Goal: Task Accomplishment & Management: Manage account settings

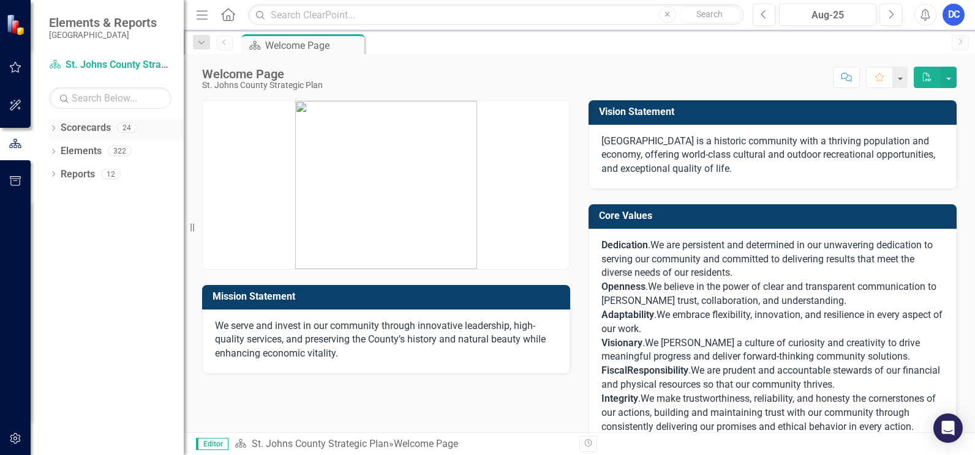
click at [89, 125] on link "Scorecards" at bounding box center [86, 128] width 50 height 14
click at [54, 128] on icon "Dropdown" at bounding box center [53, 129] width 9 height 7
click at [106, 151] on link "St. Johns County Strategic Plan" at bounding box center [125, 151] width 116 height 14
click at [62, 153] on icon "Dropdown" at bounding box center [59, 150] width 9 height 7
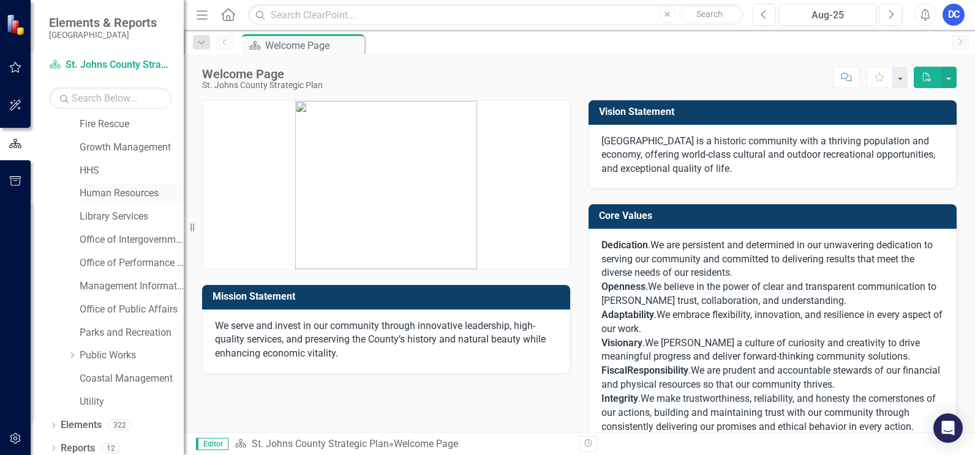
scroll to position [173, 0]
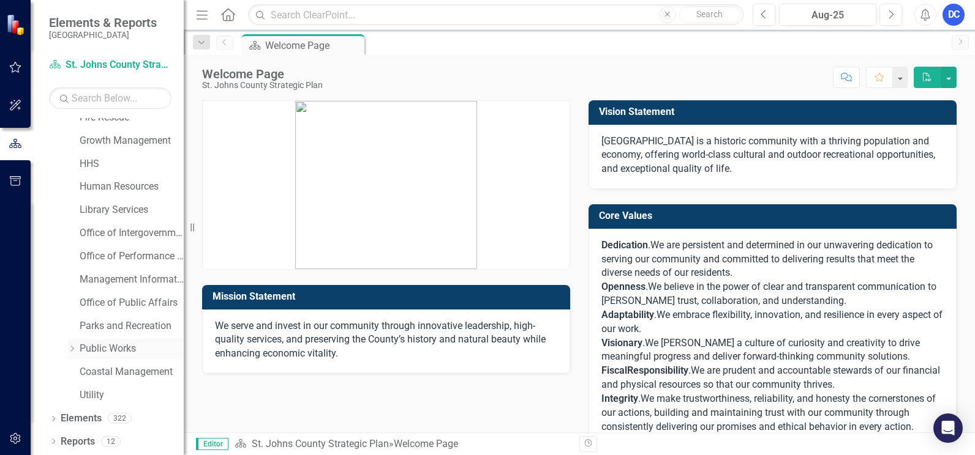
click at [73, 348] on icon "Dropdown" at bounding box center [71, 348] width 9 height 7
click at [109, 258] on link "Engineering" at bounding box center [138, 257] width 92 height 14
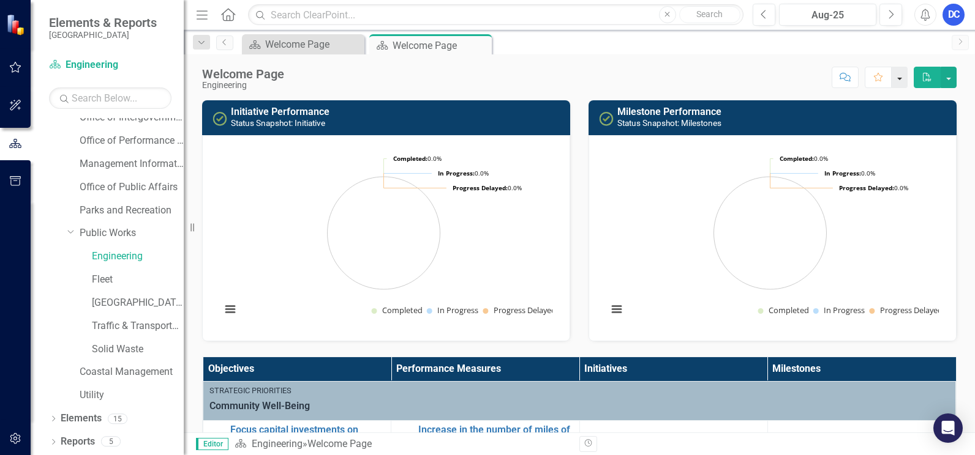
click at [901, 81] on button "button" at bounding box center [899, 77] width 16 height 21
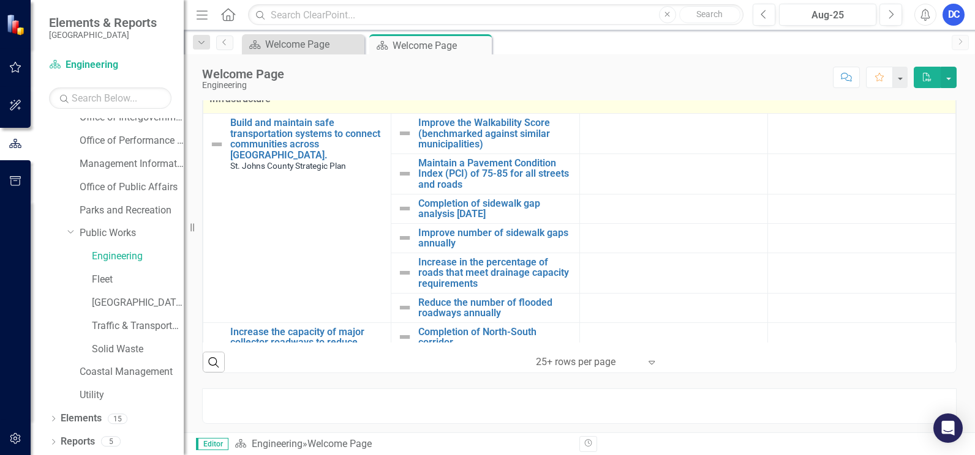
scroll to position [184, 0]
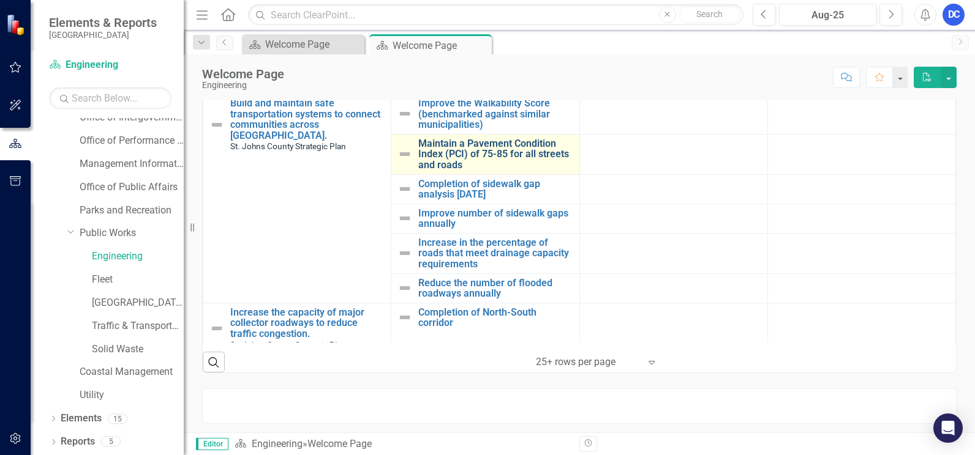
click at [459, 152] on link "Maintain a Pavement Condition Index (PCI) of 75-85 for all streets and roads" at bounding box center [495, 154] width 154 height 32
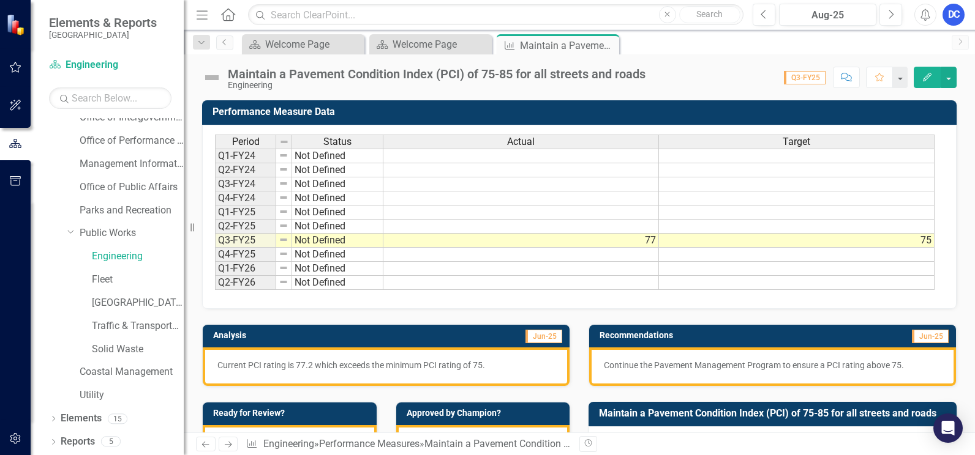
click at [932, 77] on button "Edit" at bounding box center [926, 77] width 27 height 21
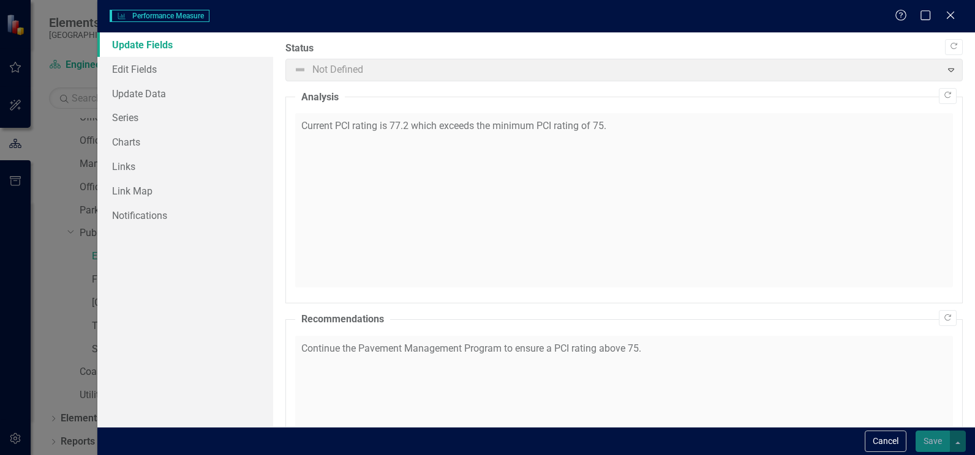
checkbox input "true"
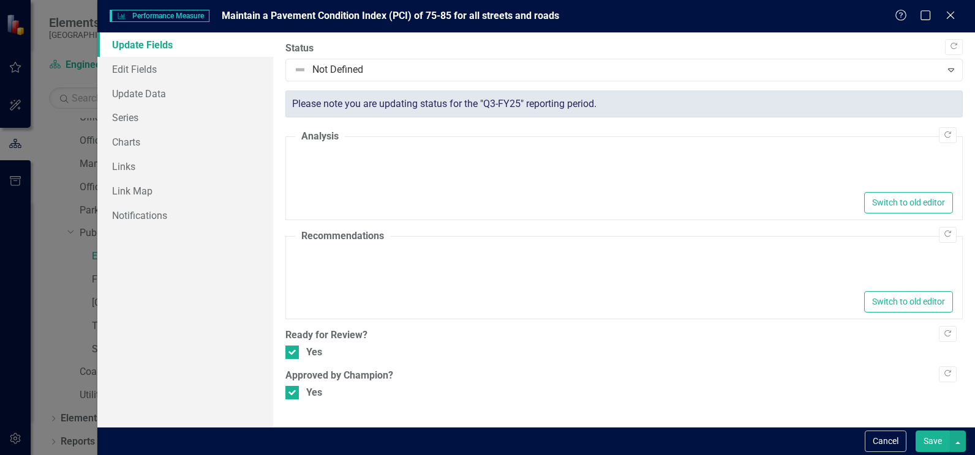
type textarea "<p>Current PCI rating is 77.2 which exceeds the minimum PCI rating of 75.</p>"
type textarea "<p>Continue the Pavement Management Program to ensure a PCI rating above 75.</p>"
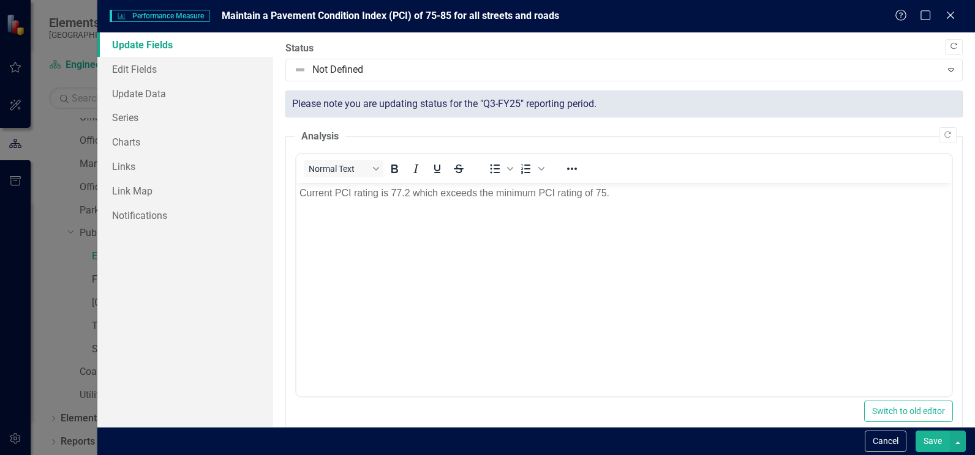
click at [949, 45] on icon "Copy Forward" at bounding box center [953, 46] width 9 height 7
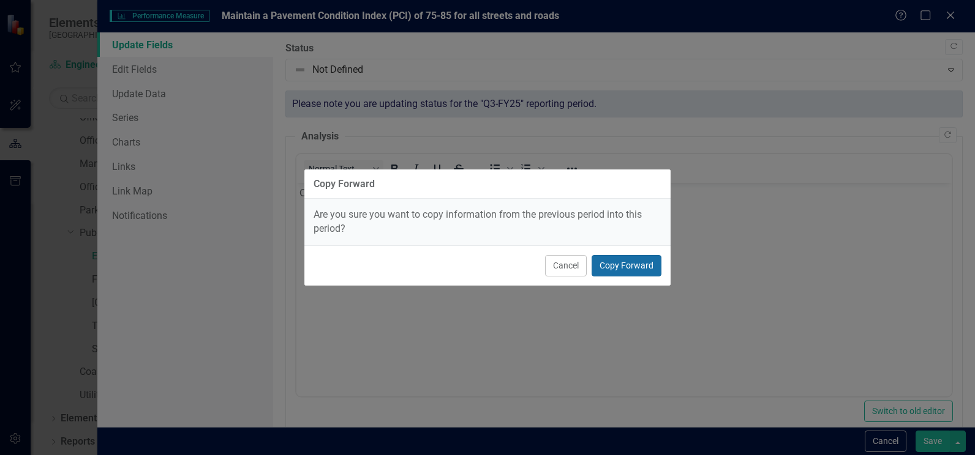
click at [623, 255] on button "Copy Forward" at bounding box center [626, 265] width 70 height 21
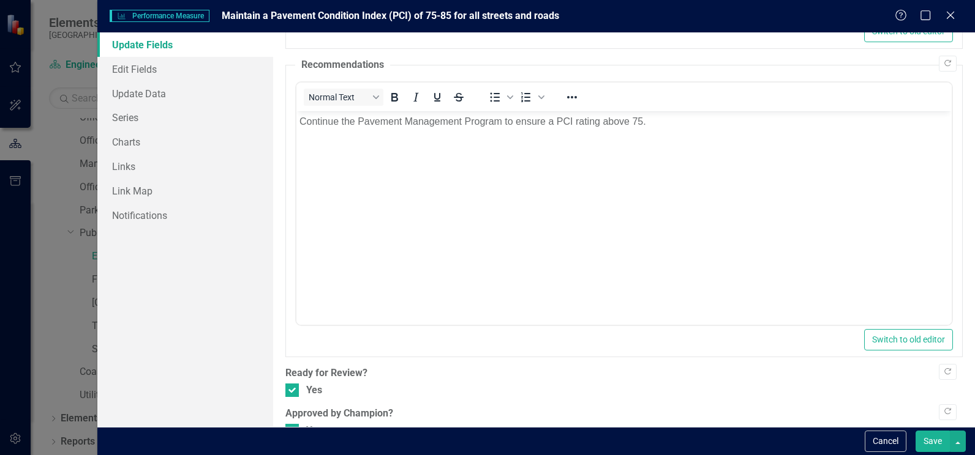
scroll to position [382, 0]
click at [930, 442] on button "Save" at bounding box center [932, 441] width 34 height 21
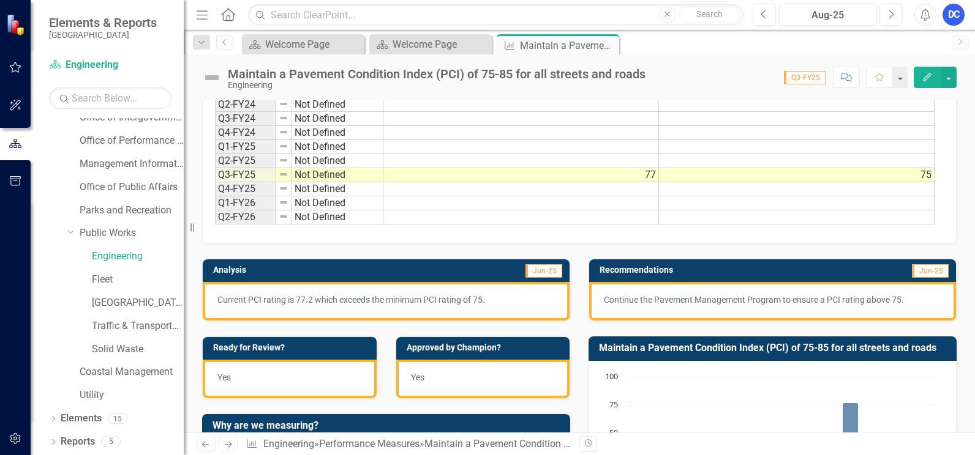
scroll to position [0, 0]
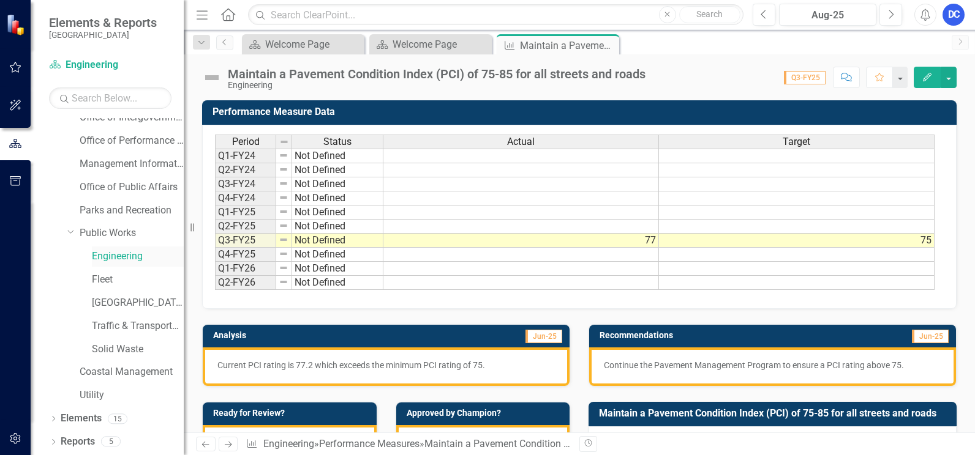
click at [107, 258] on link "Engineering" at bounding box center [138, 257] width 92 height 14
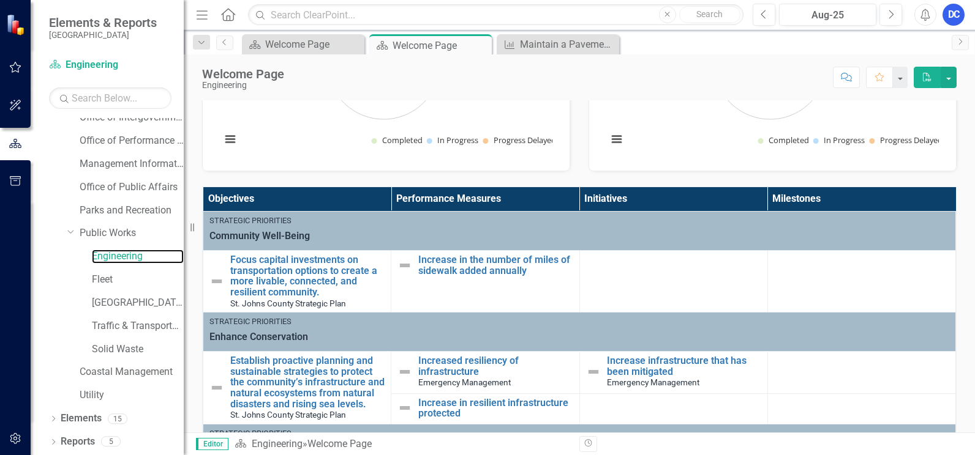
scroll to position [245, 0]
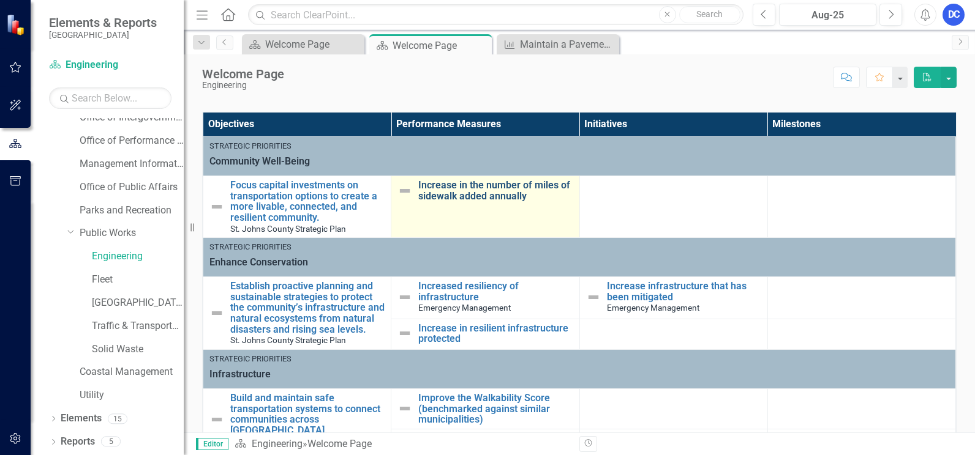
click at [470, 190] on link "Increase in the number of miles of sidewalk added annually" at bounding box center [495, 190] width 154 height 21
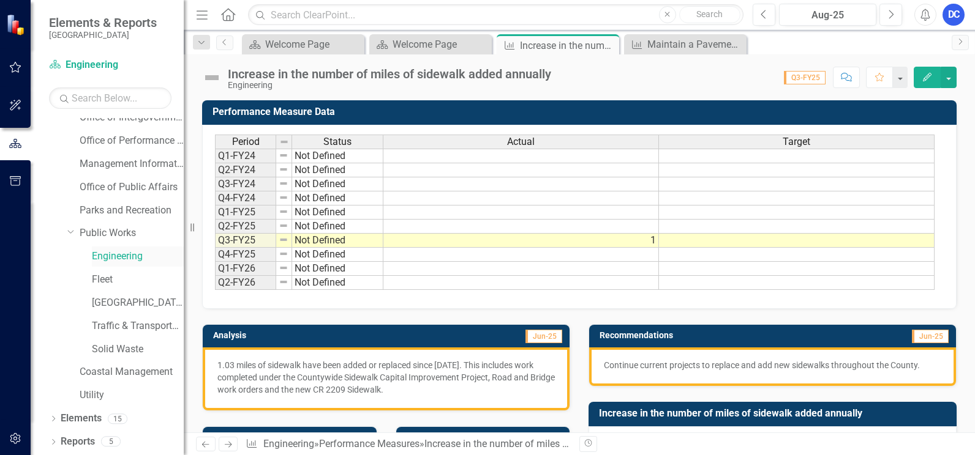
click at [127, 255] on link "Engineering" at bounding box center [138, 257] width 92 height 14
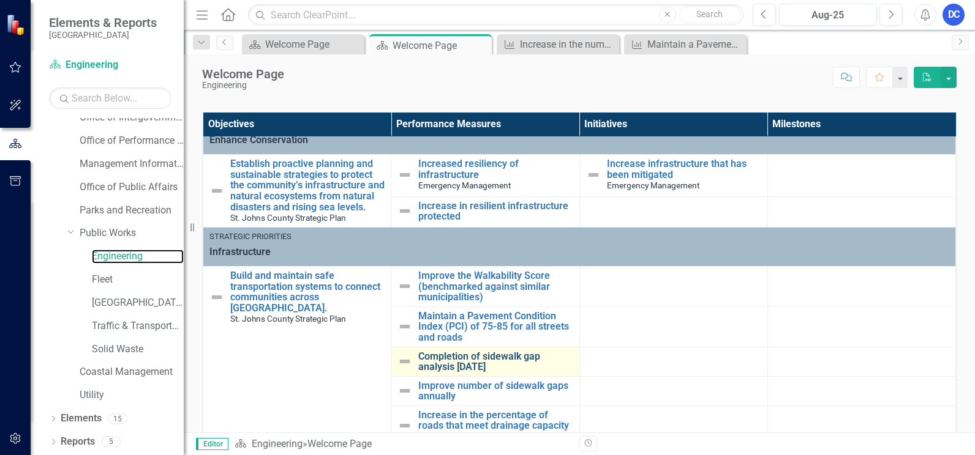
scroll to position [184, 0]
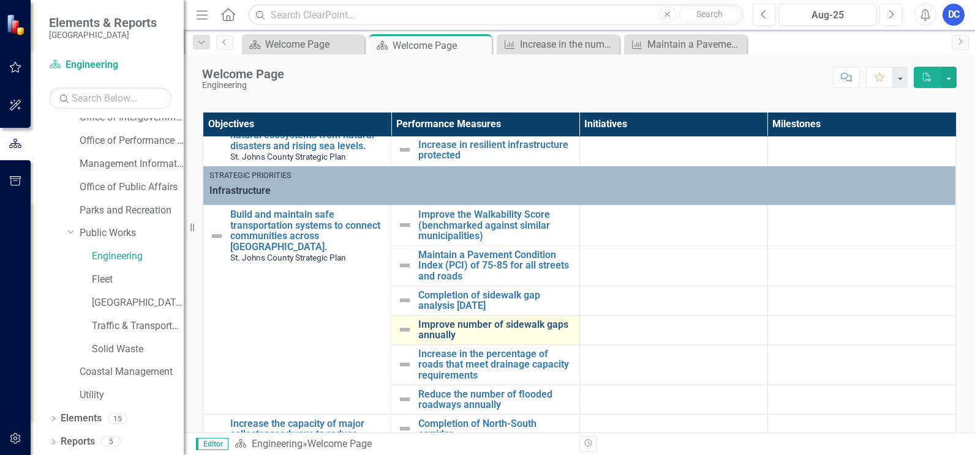
click at [442, 337] on link "Improve number of sidewalk gaps annually" at bounding box center [495, 330] width 154 height 21
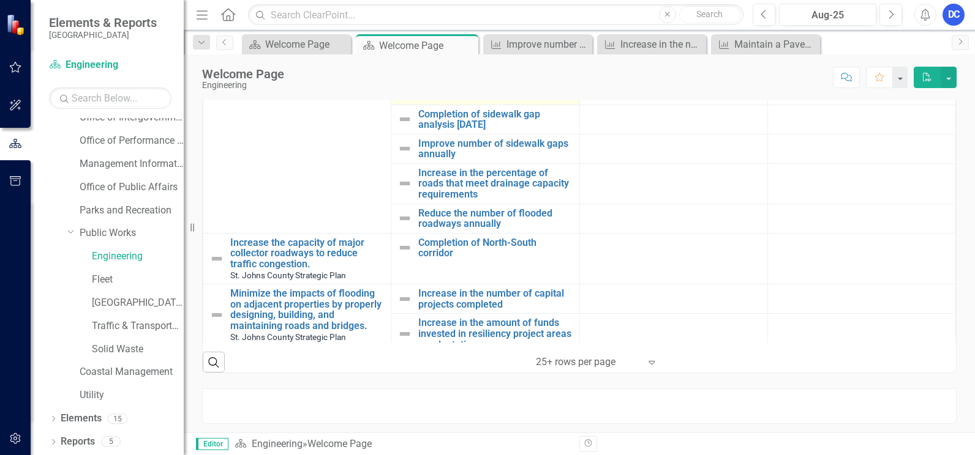
scroll to position [285, 0]
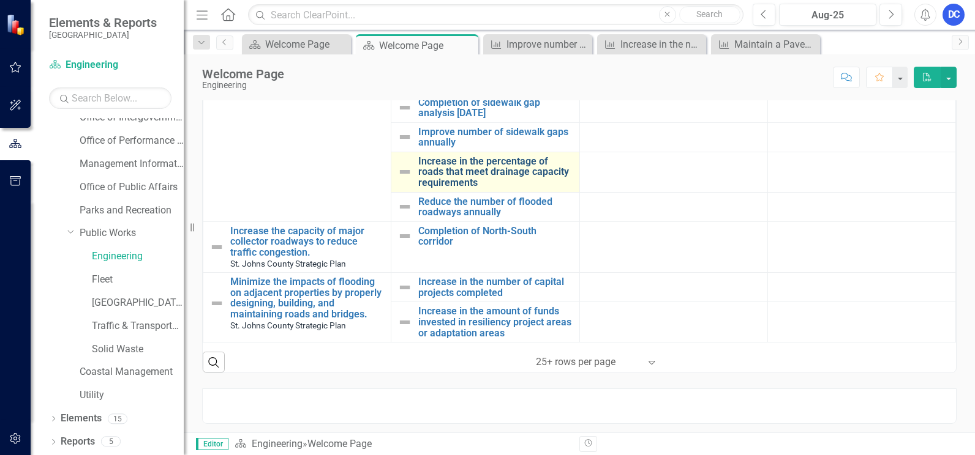
click at [444, 161] on link "Increase in the percentage of roads that meet drainage capacity requirements" at bounding box center [495, 172] width 154 height 32
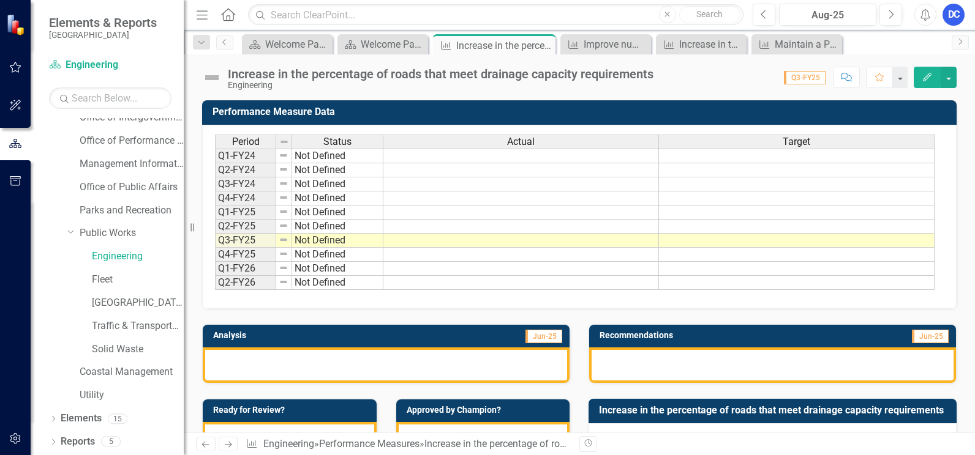
click at [253, 367] on div at bounding box center [386, 366] width 367 height 36
click at [257, 368] on div at bounding box center [386, 366] width 367 height 36
click at [928, 75] on icon "Edit" at bounding box center [926, 77] width 11 height 9
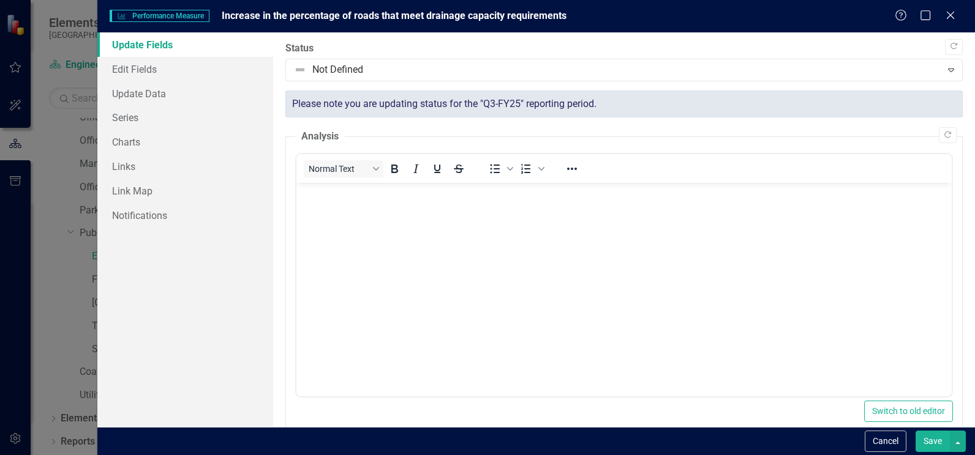
click at [359, 231] on body "Rich Text Area. Press ALT-0 for help." at bounding box center [623, 275] width 655 height 184
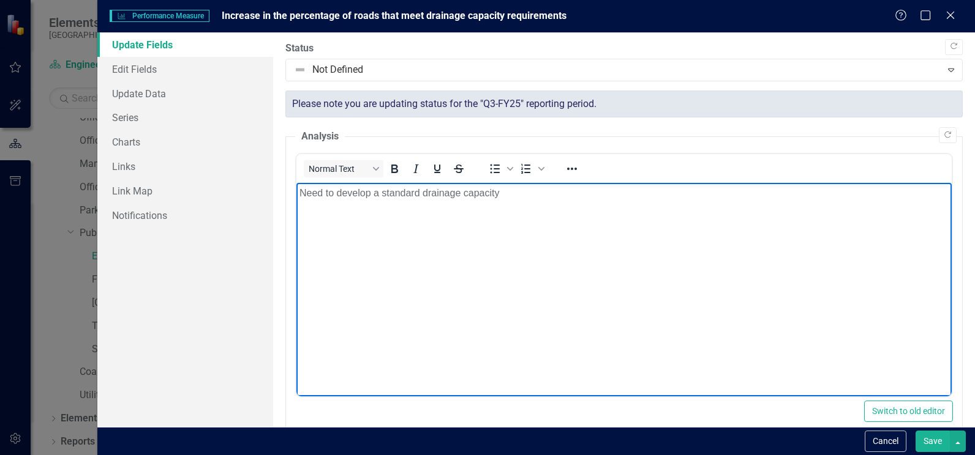
click at [474, 192] on p "Need to develop a standard drainage capacity" at bounding box center [623, 193] width 649 height 15
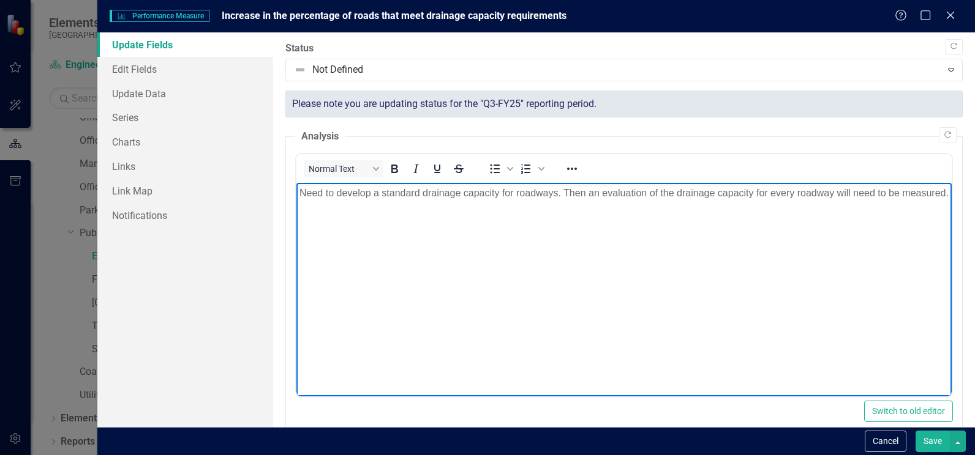
click at [937, 444] on button "Save" at bounding box center [932, 441] width 34 height 21
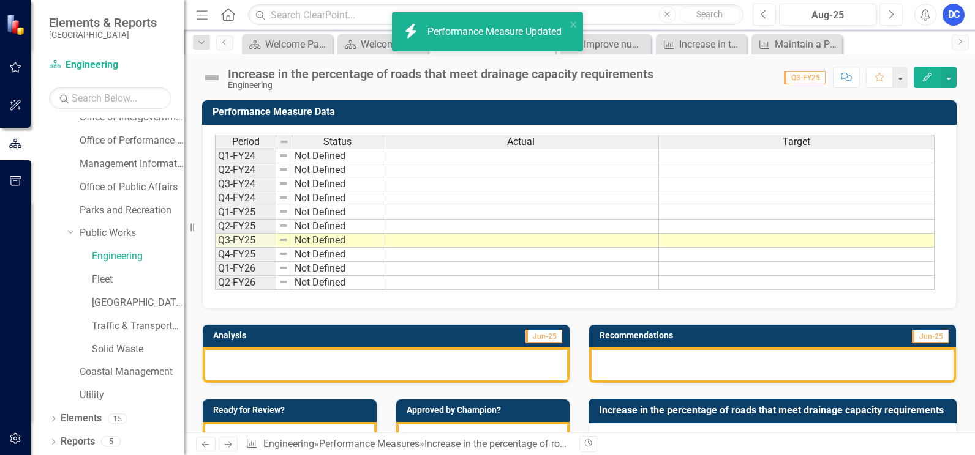
scroll to position [122, 0]
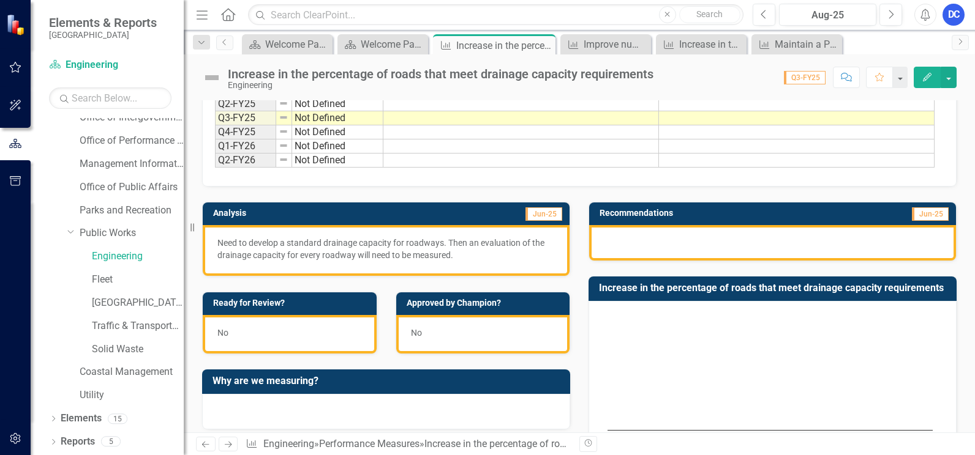
click at [635, 243] on div at bounding box center [772, 243] width 367 height 36
click at [630, 239] on div at bounding box center [772, 243] width 367 height 36
click at [612, 239] on div at bounding box center [772, 243] width 367 height 36
click at [929, 73] on icon "Edit" at bounding box center [926, 77] width 11 height 9
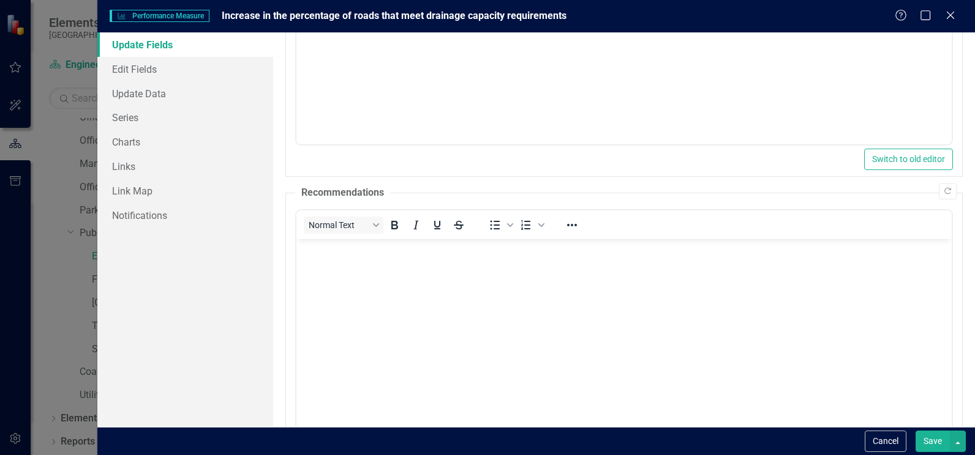
scroll to position [306, 0]
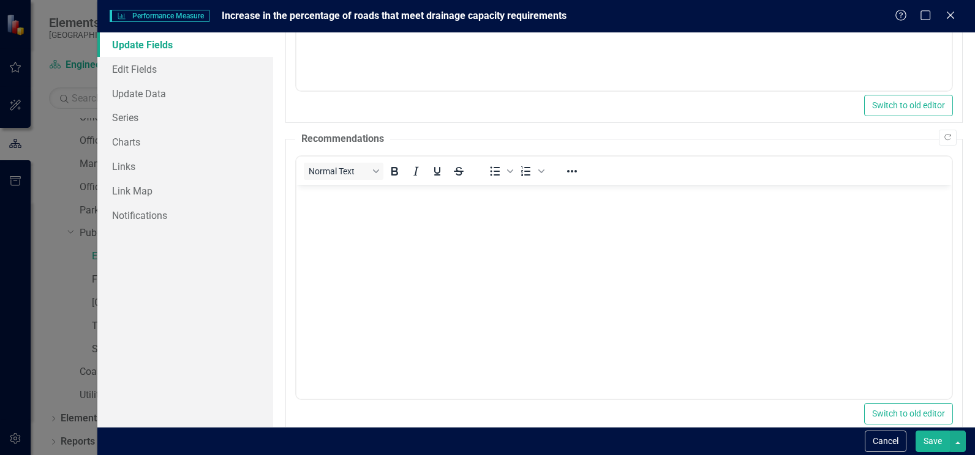
click at [382, 208] on body "Rich Text Area. Press ALT-0 for help." at bounding box center [623, 277] width 655 height 184
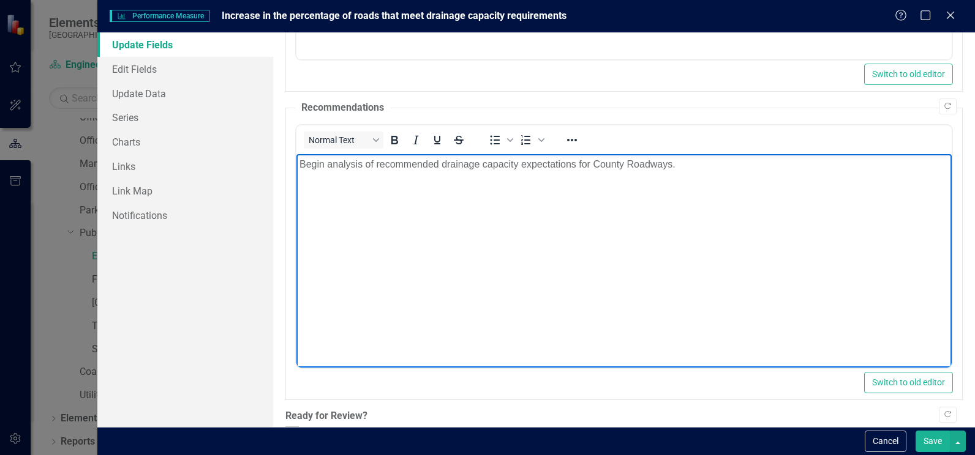
scroll to position [382, 0]
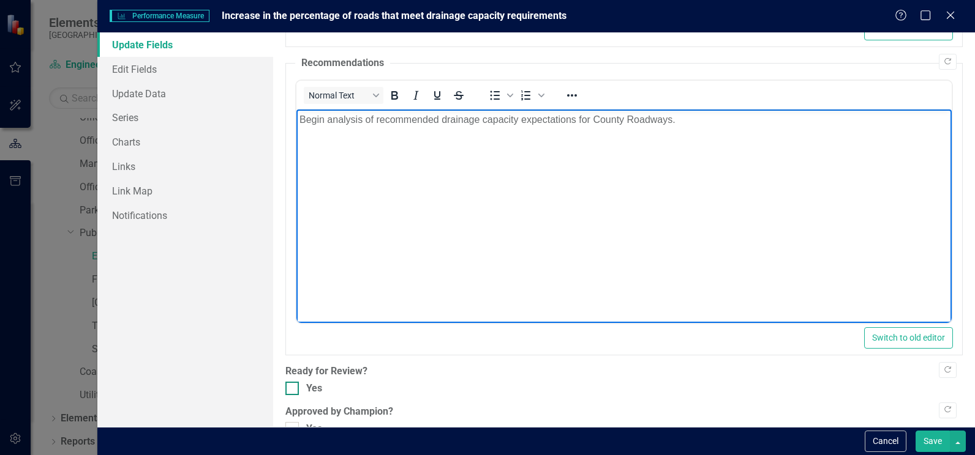
click at [298, 382] on div at bounding box center [291, 388] width 13 height 13
click at [293, 382] on input "Yes" at bounding box center [289, 386] width 8 height 8
checkbox input "true"
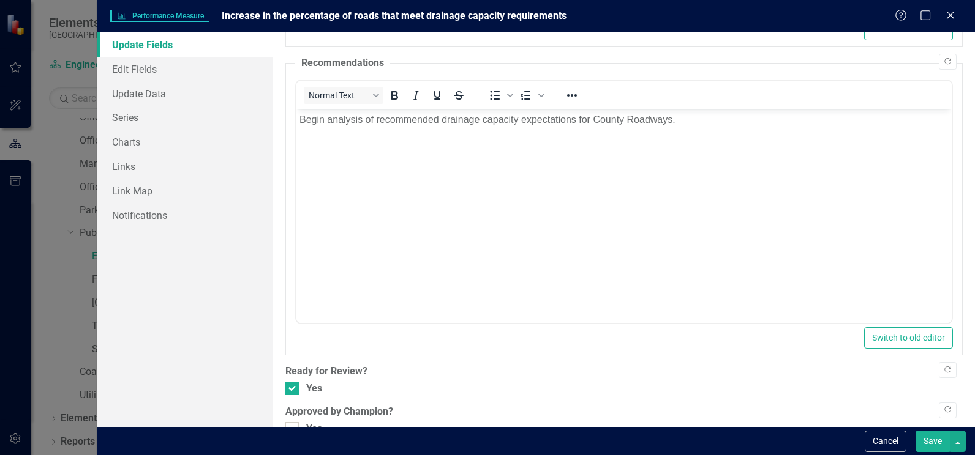
click at [932, 440] on button "Save" at bounding box center [932, 441] width 34 height 21
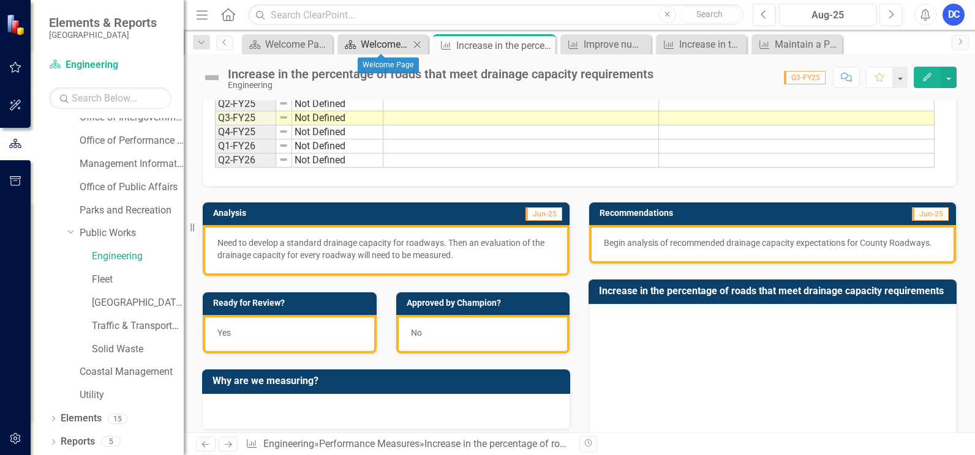
click at [380, 45] on div "Welcome Page" at bounding box center [385, 44] width 49 height 15
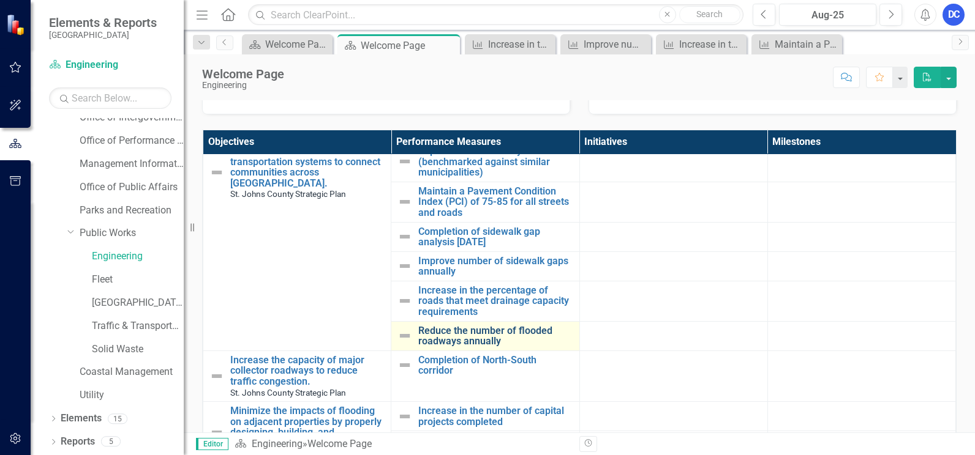
scroll to position [306, 0]
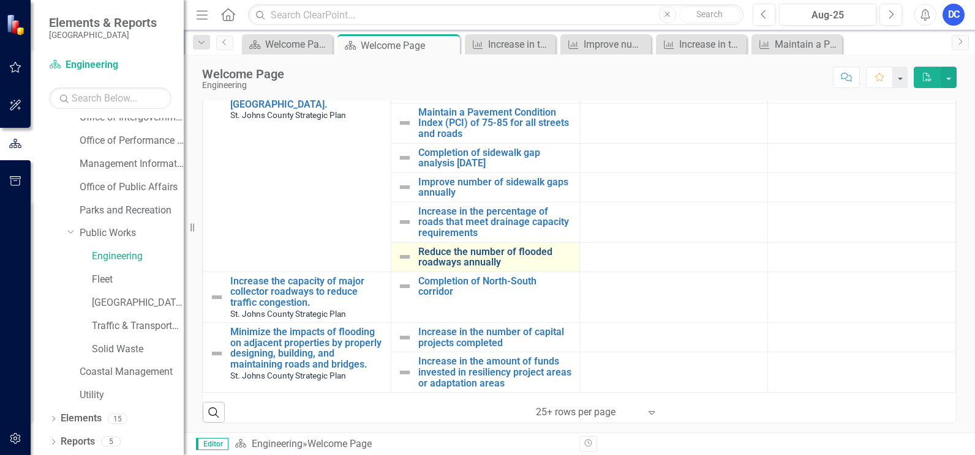
click at [442, 247] on link "Reduce the number of flooded roadways annually" at bounding box center [495, 257] width 154 height 21
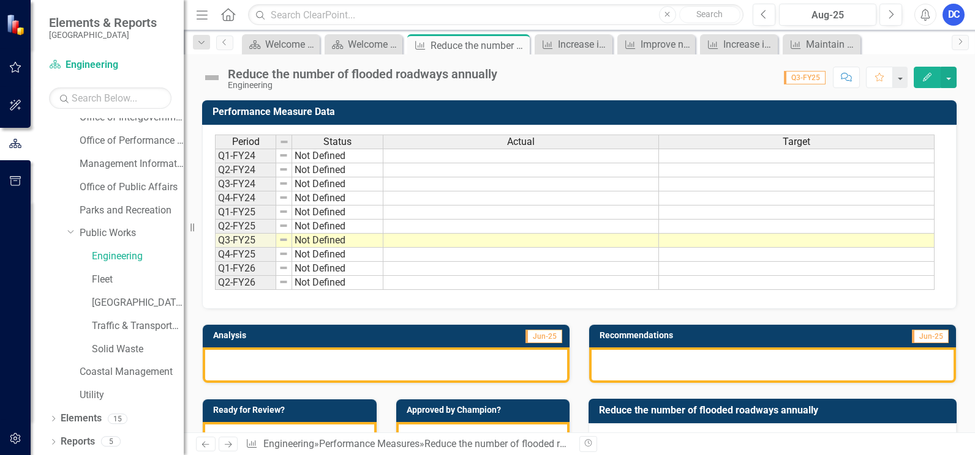
click at [242, 364] on div at bounding box center [386, 366] width 367 height 36
click at [930, 79] on button "Edit" at bounding box center [926, 77] width 27 height 21
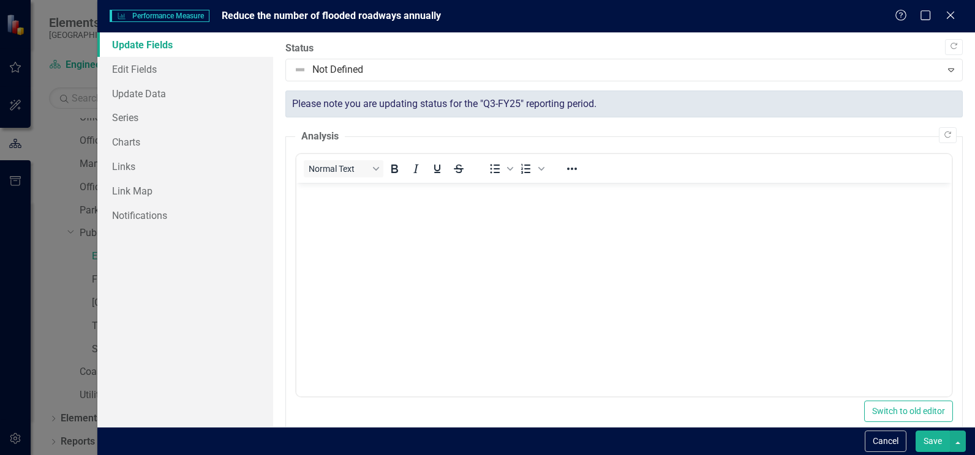
click at [375, 172] on div "Normal Text To open the popup, press Shift+Enter To open the popup, press Shift…" at bounding box center [623, 168] width 655 height 29
click at [321, 204] on body "Rich Text Area. Press ALT-0 for help." at bounding box center [623, 275] width 655 height 184
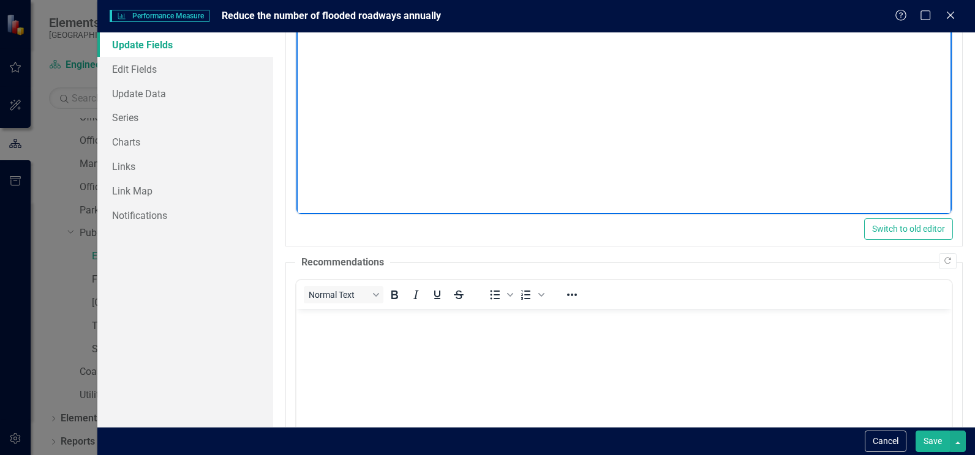
scroll to position [184, 0]
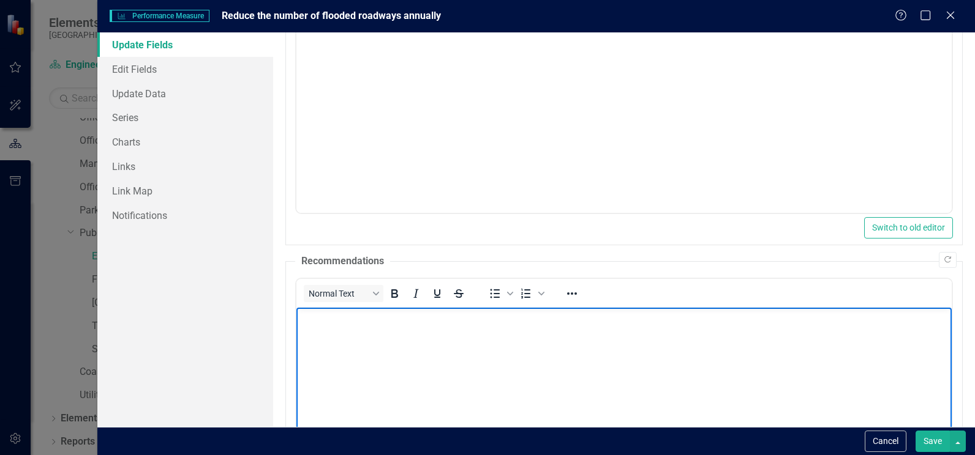
click at [359, 354] on body "Rich Text Area. Press ALT-0 for help." at bounding box center [623, 400] width 655 height 184
click at [476, 318] on p "Begin developing the standard drainage capacity" at bounding box center [623, 318] width 649 height 15
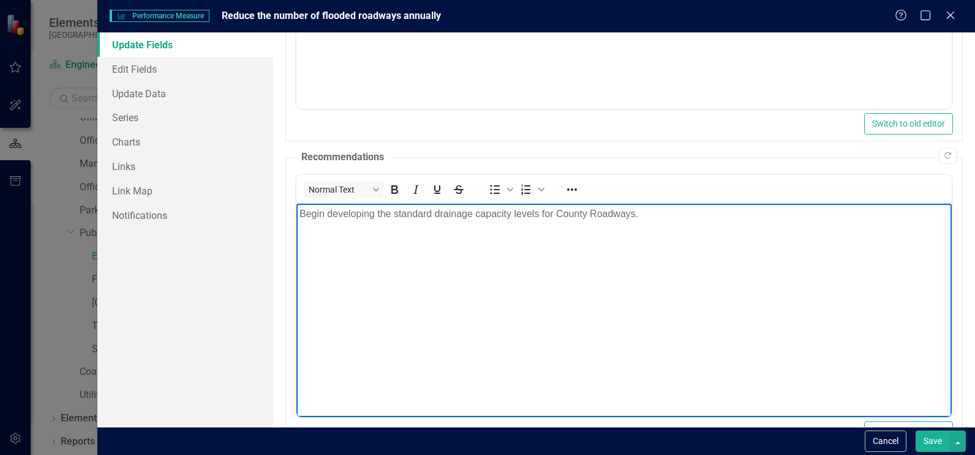
scroll to position [382, 0]
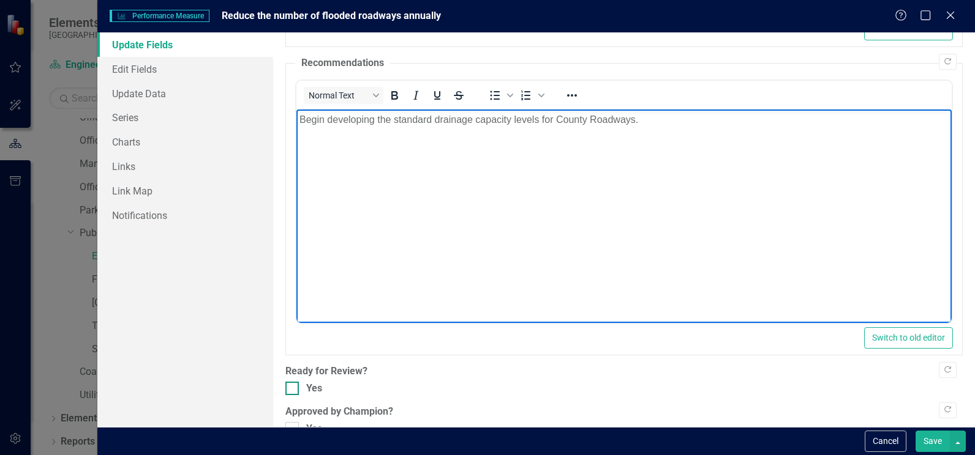
click at [290, 382] on input "Yes" at bounding box center [289, 386] width 8 height 8
checkbox input "true"
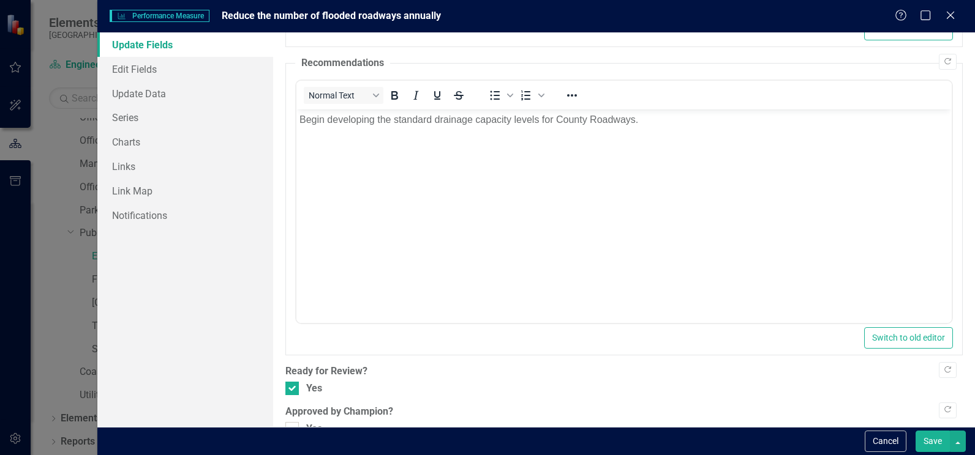
click at [940, 445] on button "Save" at bounding box center [932, 441] width 34 height 21
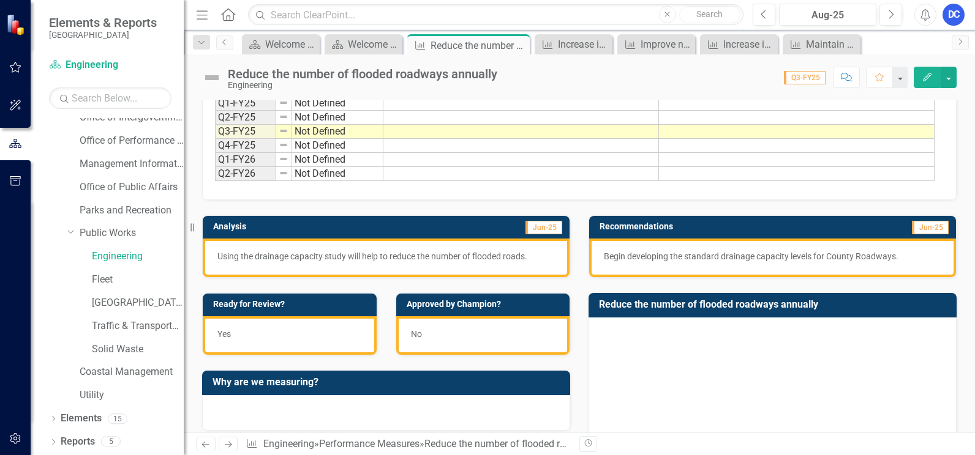
scroll to position [0, 0]
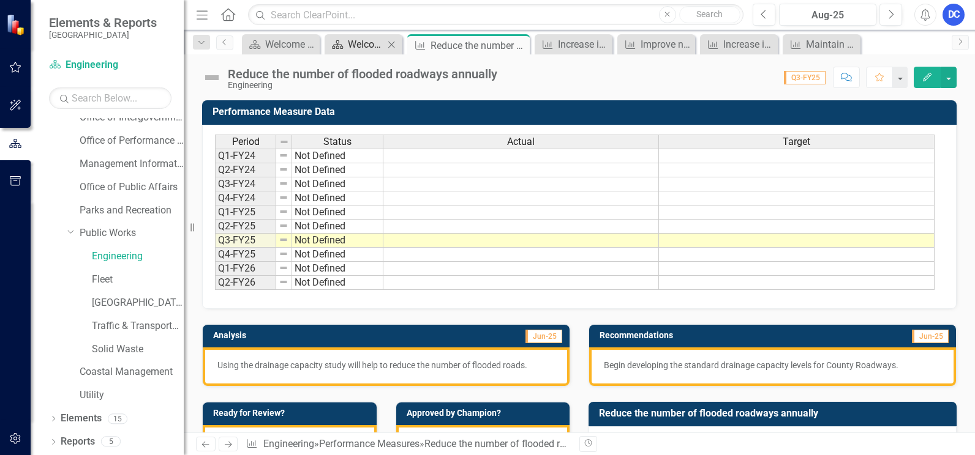
click at [353, 42] on div "Welcome Page" at bounding box center [366, 44] width 36 height 15
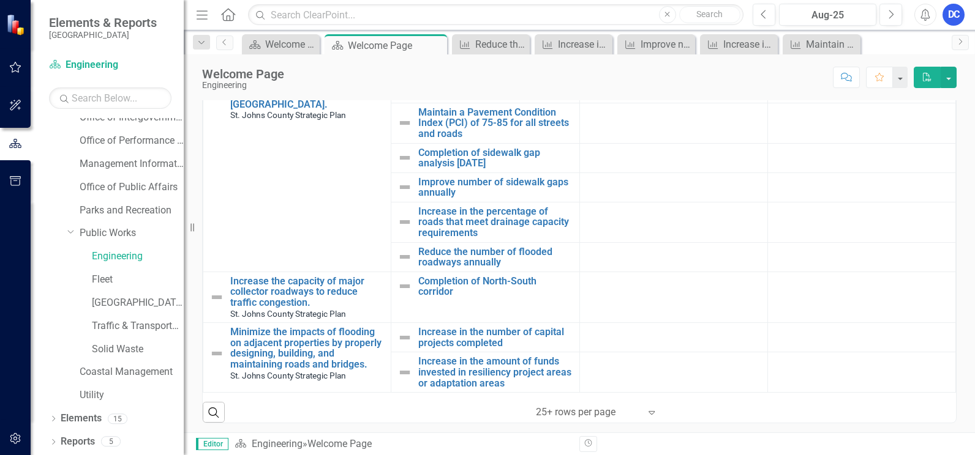
scroll to position [285, 0]
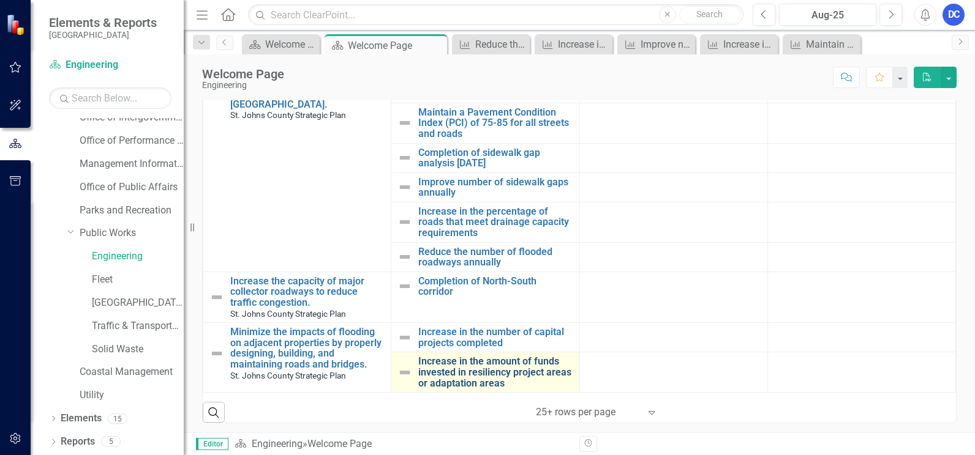
click at [448, 369] on link "Increase in the amount of funds invested in resiliency project areas or adaptat…" at bounding box center [495, 372] width 154 height 32
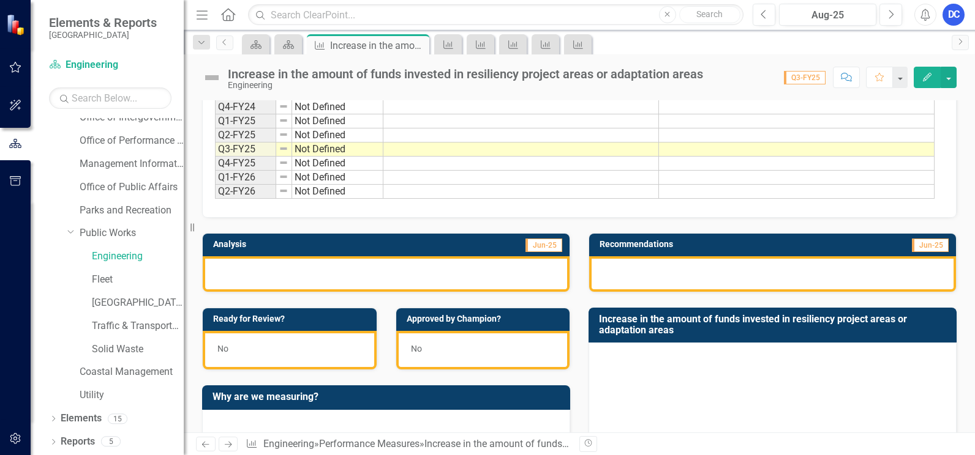
scroll to position [122, 0]
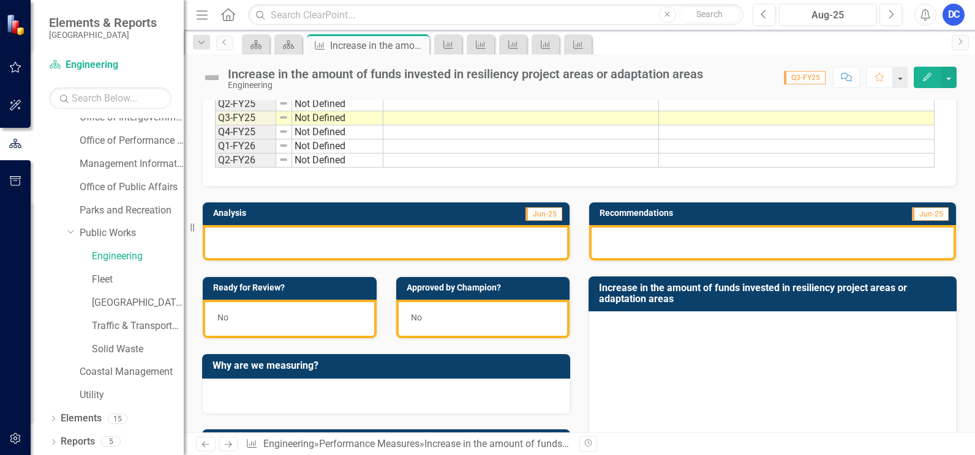
click at [326, 247] on div at bounding box center [386, 243] width 367 height 36
click at [924, 73] on button "Edit" at bounding box center [926, 77] width 27 height 21
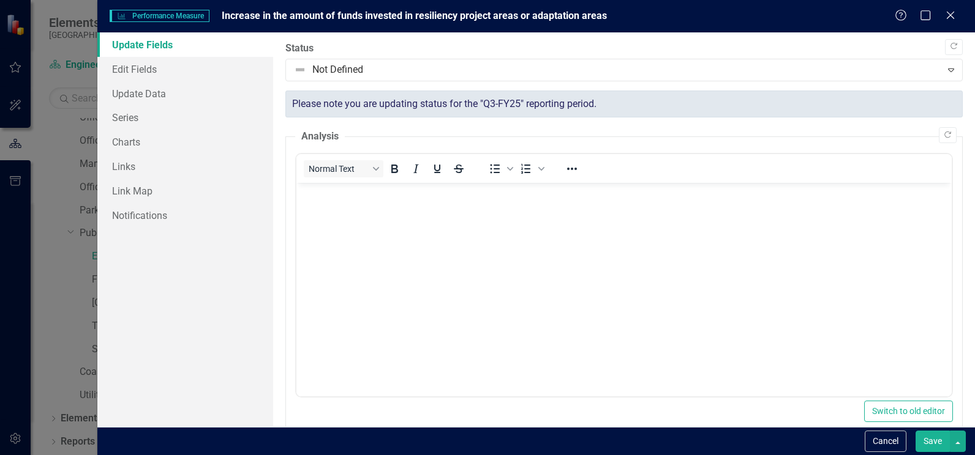
scroll to position [0, 0]
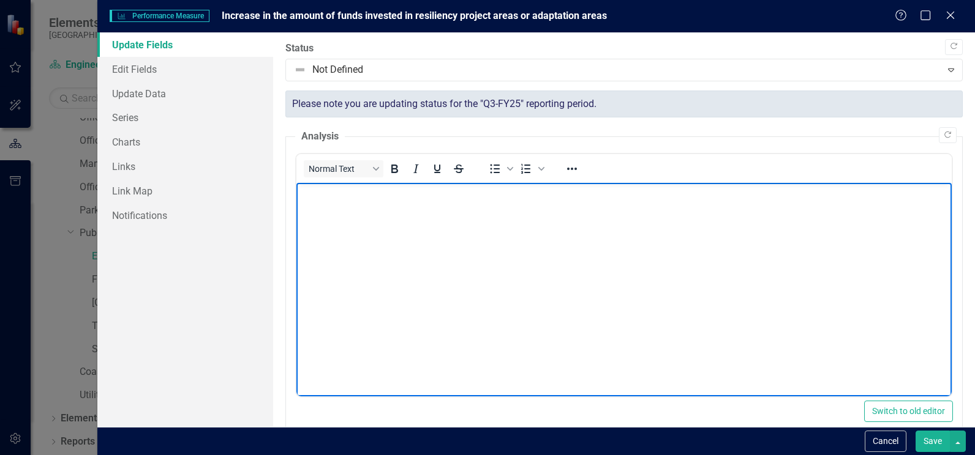
click at [320, 218] on body "Rich Text Area. Press ALT-0 for help." at bounding box center [623, 275] width 655 height 184
click at [376, 191] on p "Currently working wit" at bounding box center [623, 193] width 649 height 15
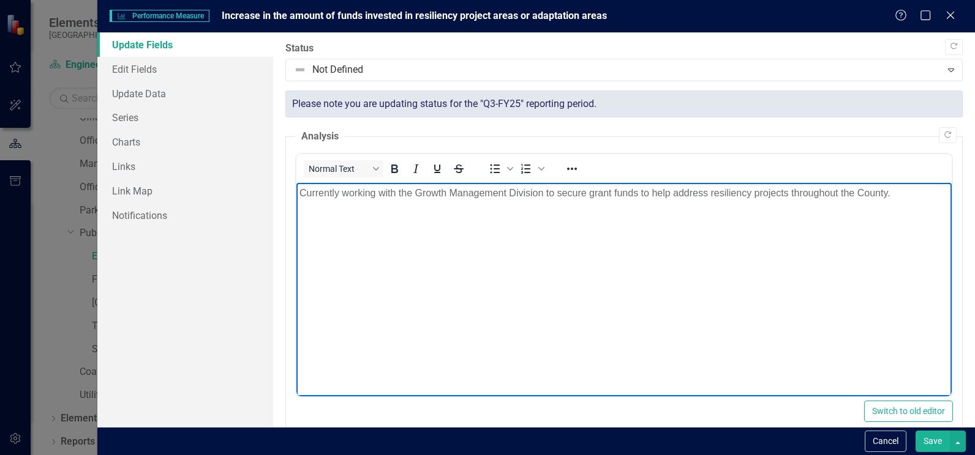
click at [654, 328] on body "Currently working with the Growth Management Division to secure grant funds to …" at bounding box center [623, 275] width 655 height 184
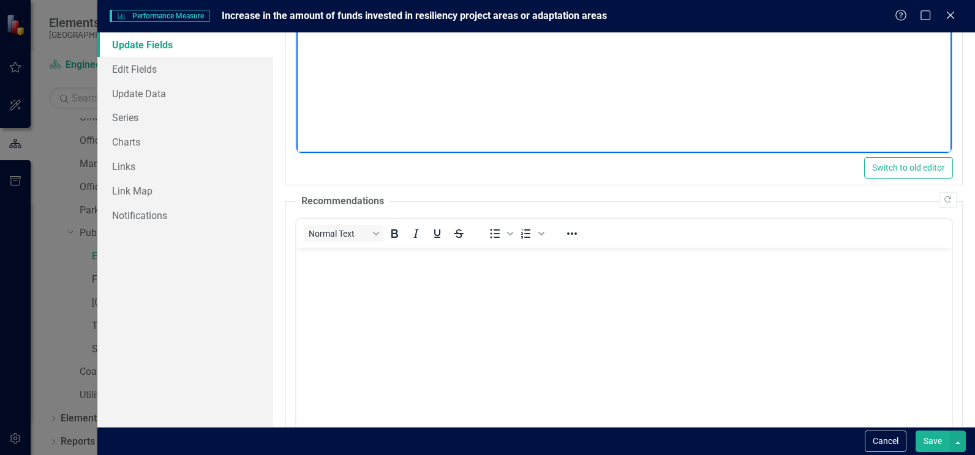
scroll to position [245, 0]
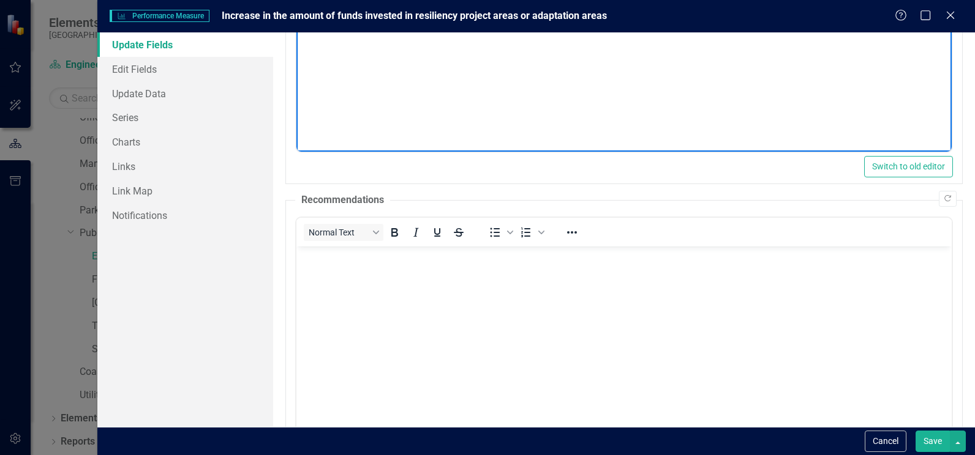
click at [450, 295] on body "Rich Text Area. Press ALT-0 for help." at bounding box center [623, 339] width 655 height 184
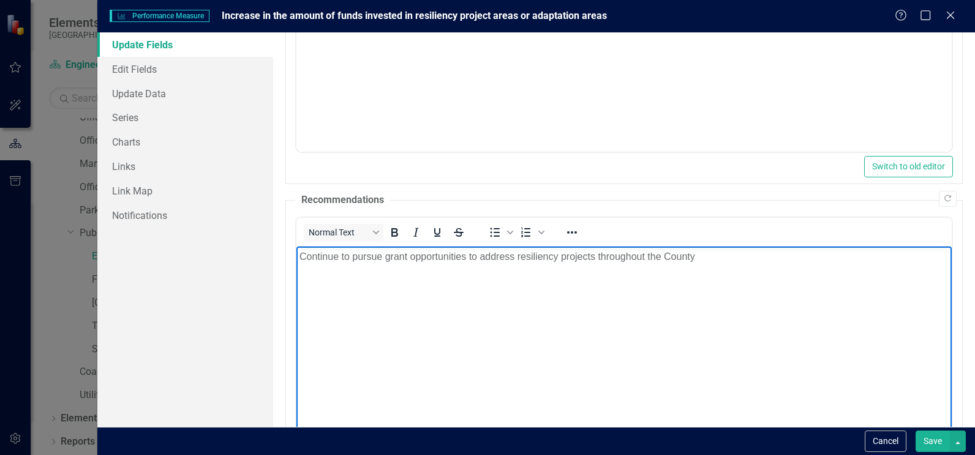
click at [613, 260] on p "Continue to pursue grant opportunities to address resiliency projects throughou…" at bounding box center [623, 257] width 649 height 15
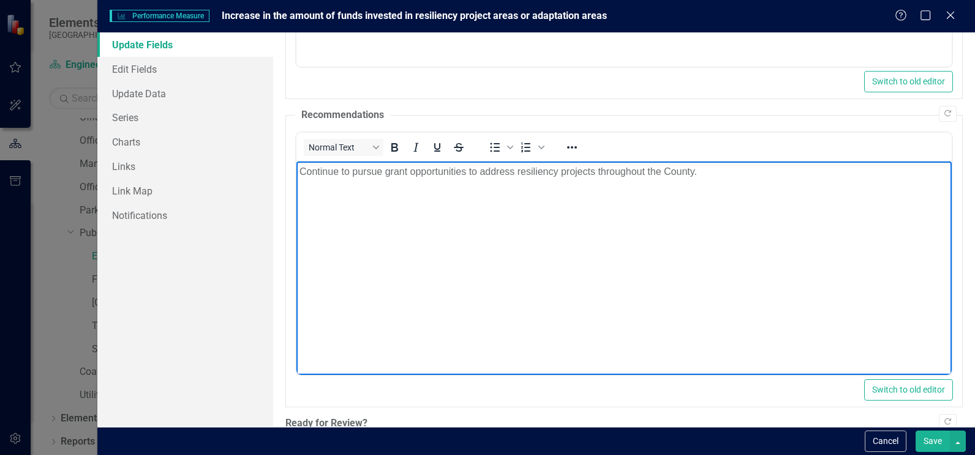
scroll to position [382, 0]
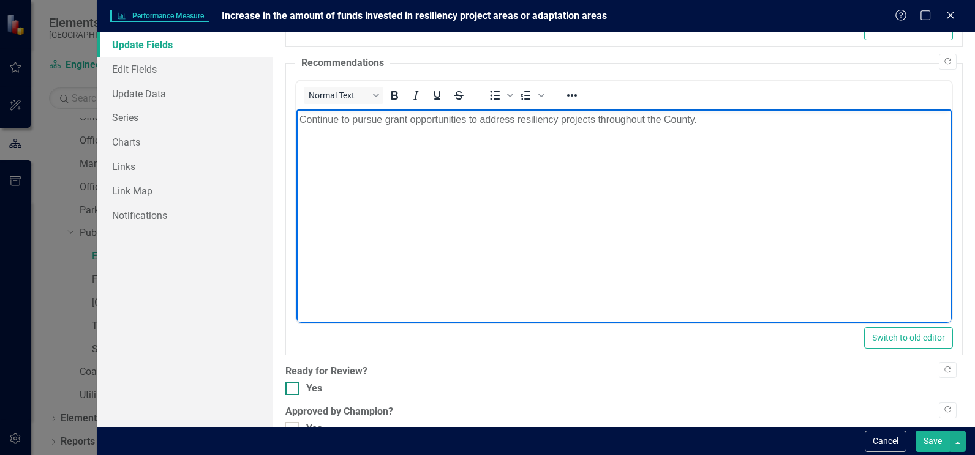
click at [289, 382] on input "Yes" at bounding box center [289, 386] width 8 height 8
checkbox input "true"
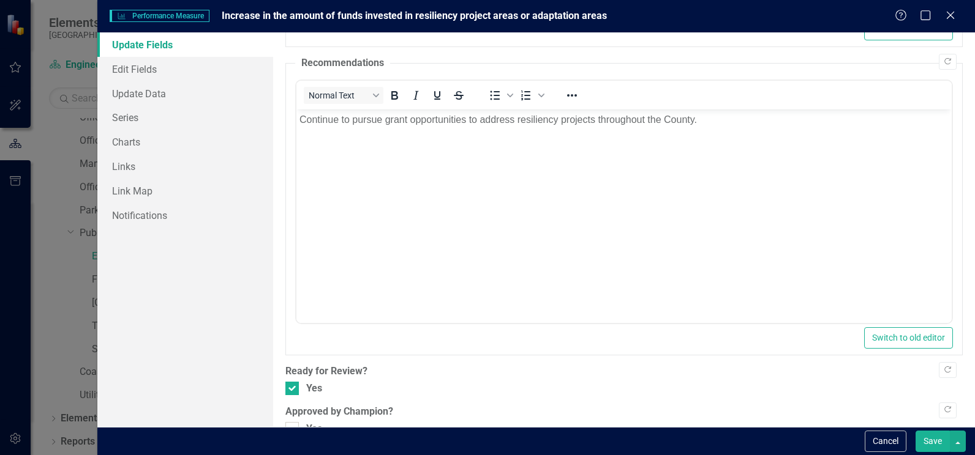
click at [944, 442] on button "Save" at bounding box center [932, 441] width 34 height 21
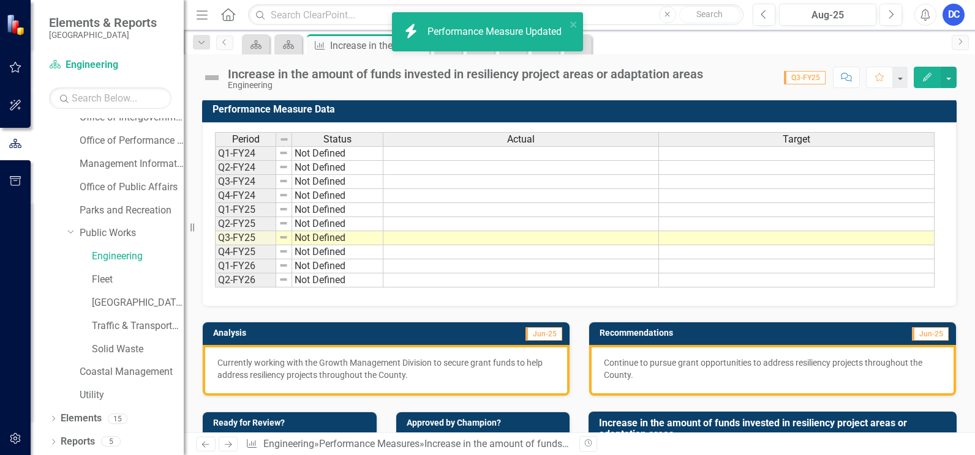
scroll to position [0, 0]
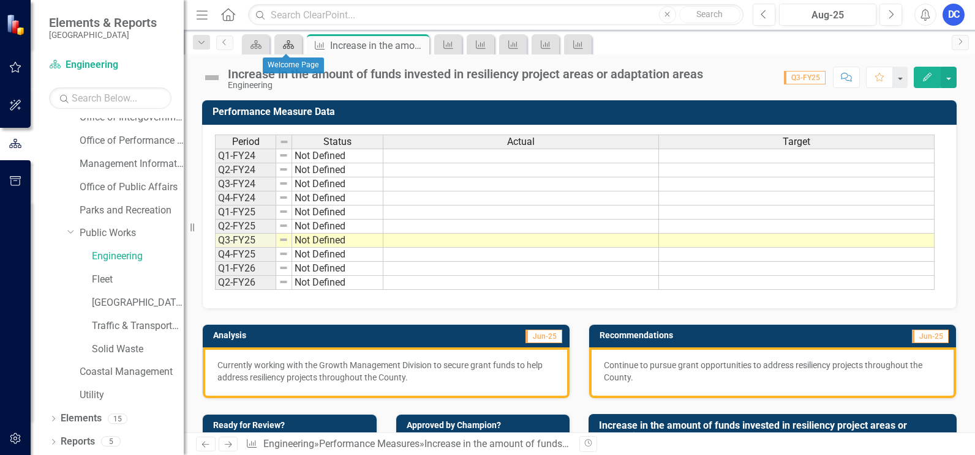
click at [286, 43] on icon at bounding box center [288, 44] width 11 height 9
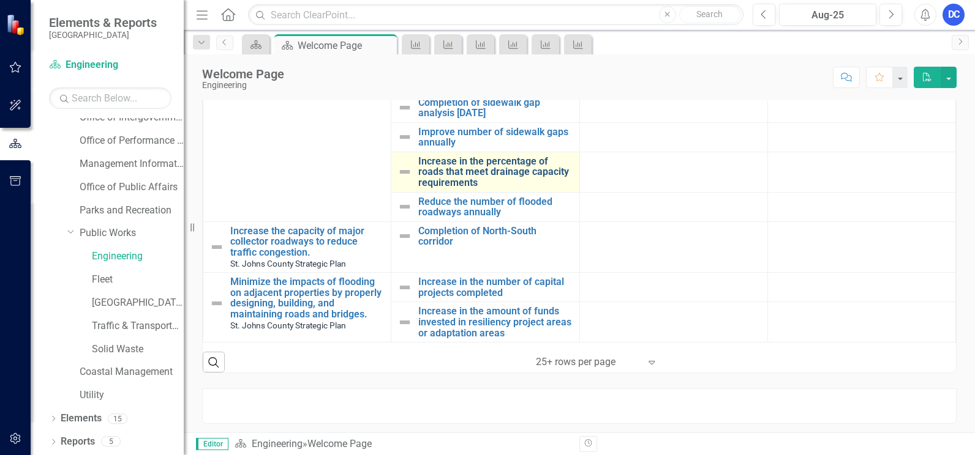
scroll to position [285, 0]
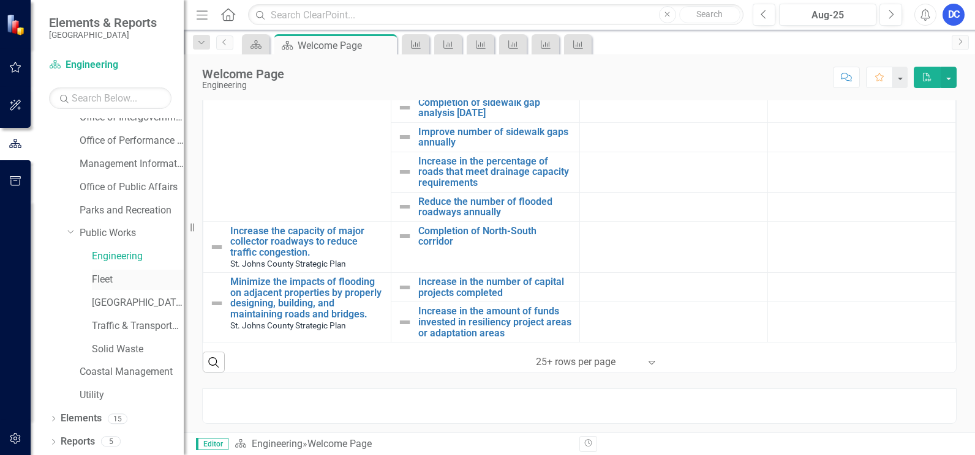
click at [105, 278] on link "Fleet" at bounding box center [138, 280] width 92 height 14
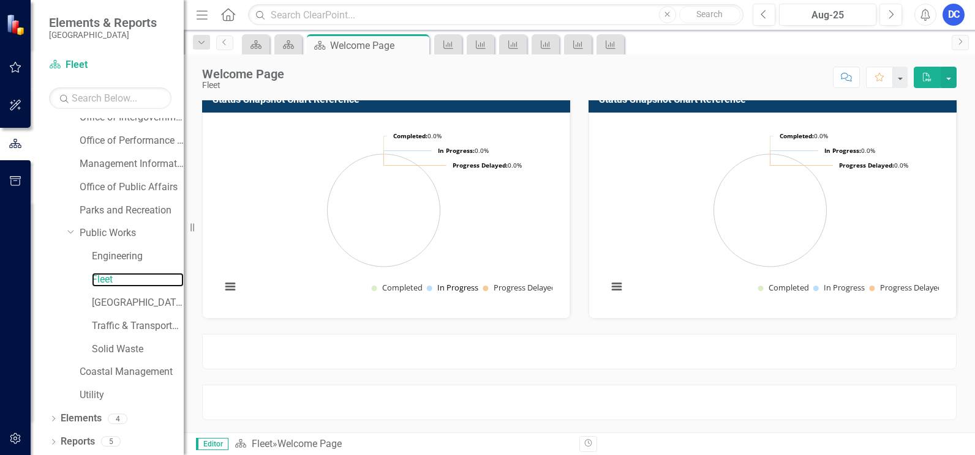
scroll to position [171, 0]
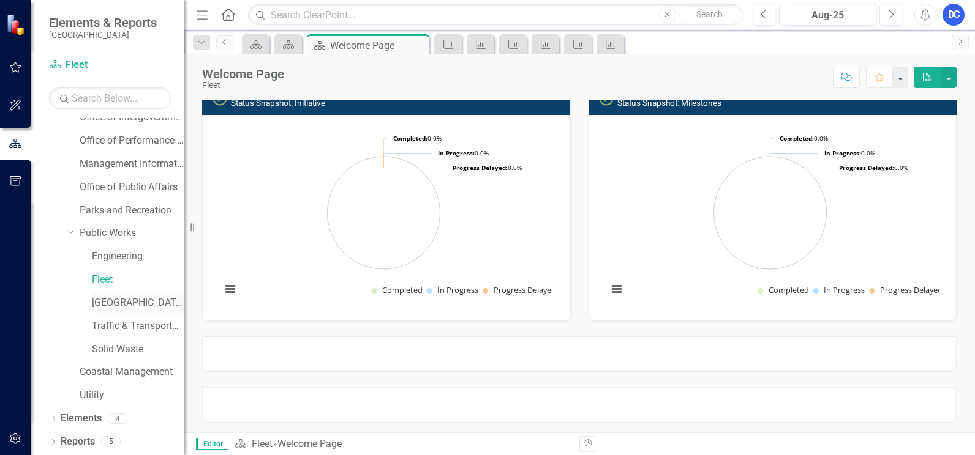
click at [129, 305] on link "[GEOGRAPHIC_DATA]" at bounding box center [138, 303] width 92 height 14
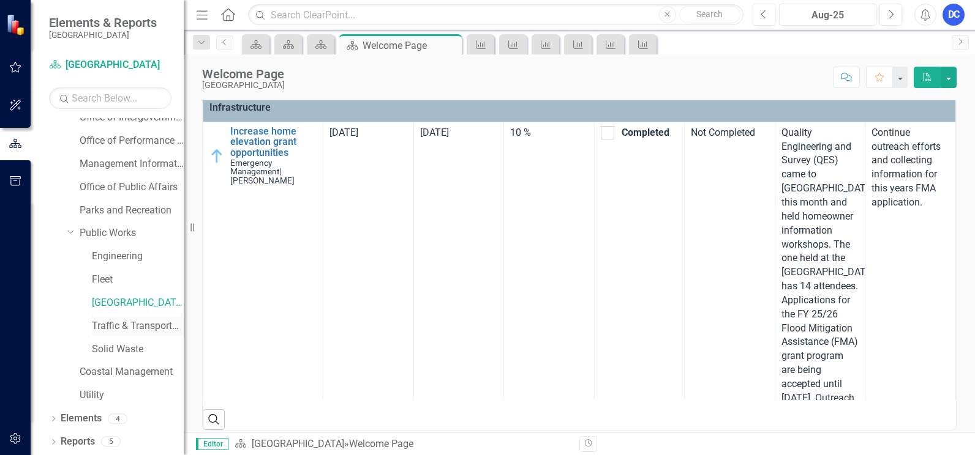
click at [138, 330] on link "Traffic & Transportation" at bounding box center [138, 327] width 92 height 14
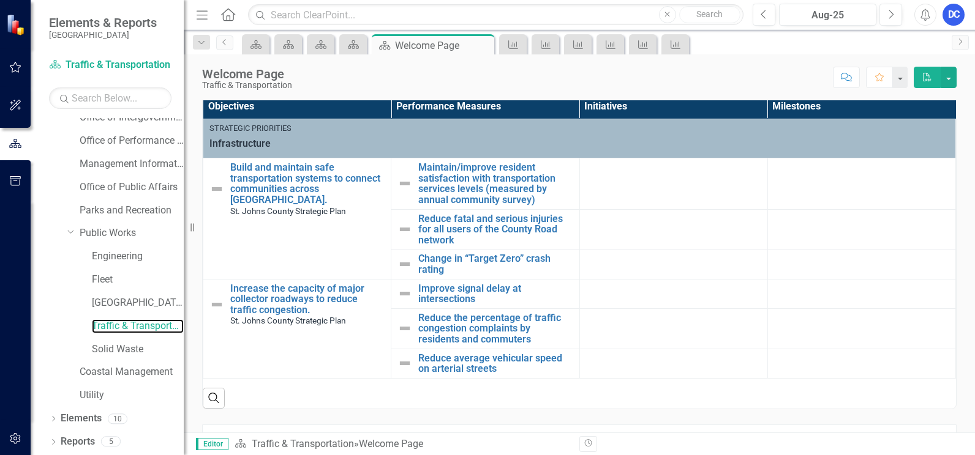
scroll to position [428, 0]
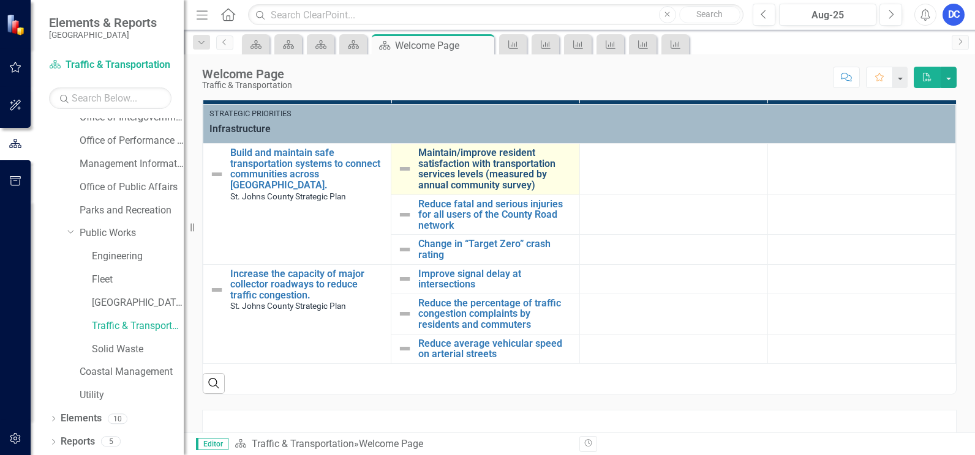
click at [492, 178] on link "Maintain/improve resident satisfaction with transportation services levels (mea…" at bounding box center [495, 169] width 154 height 43
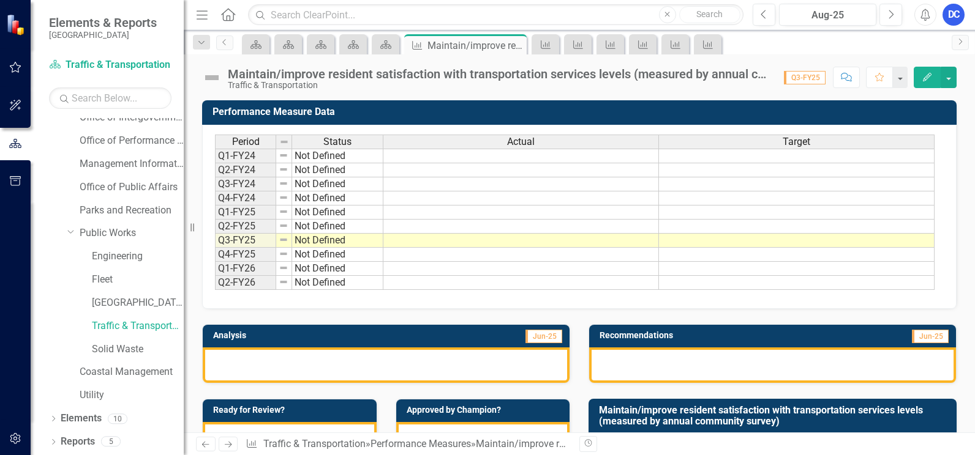
click at [931, 77] on icon "Edit" at bounding box center [926, 77] width 11 height 9
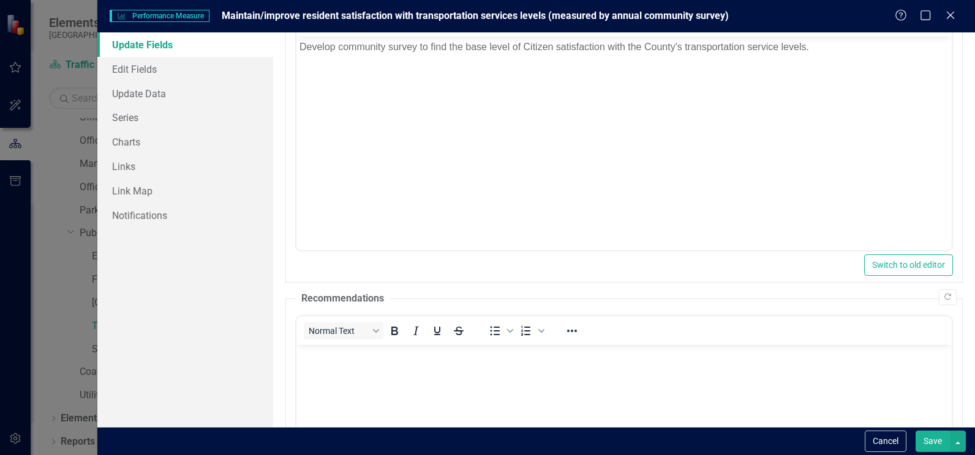
scroll to position [245, 0]
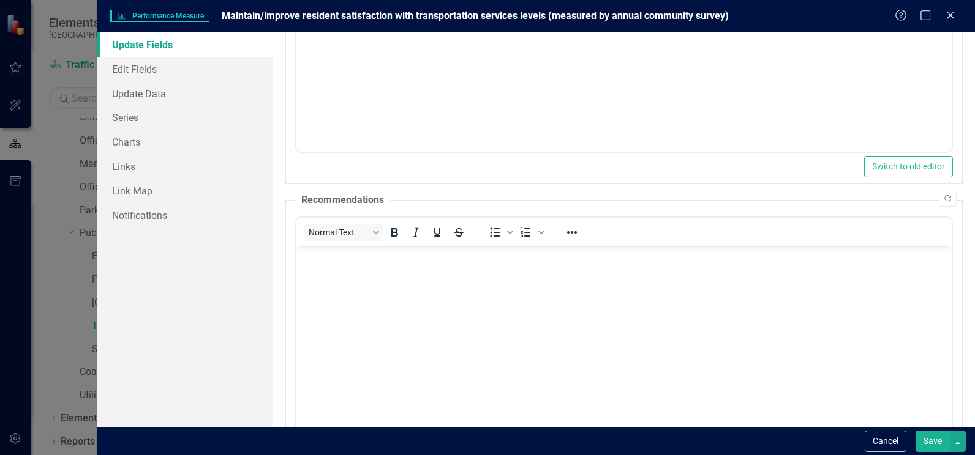
click at [438, 285] on body "Rich Text Area. Press ALT-0 for help." at bounding box center [623, 339] width 655 height 184
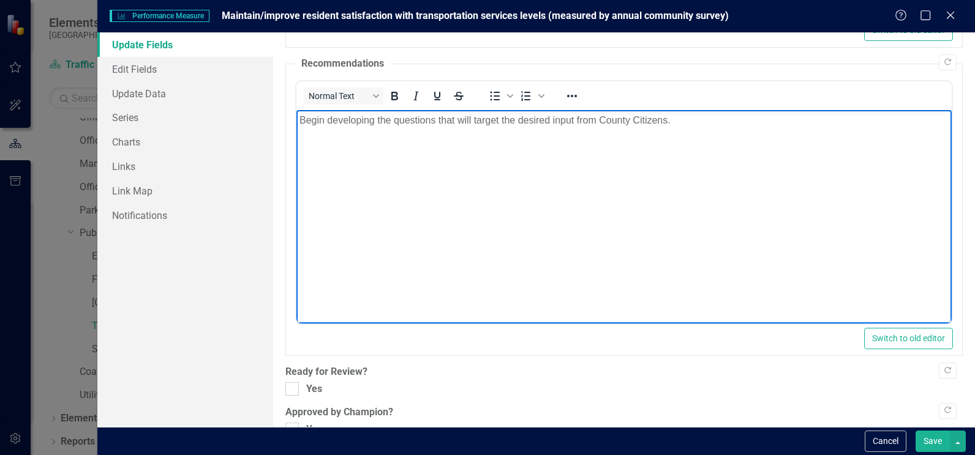
scroll to position [382, 0]
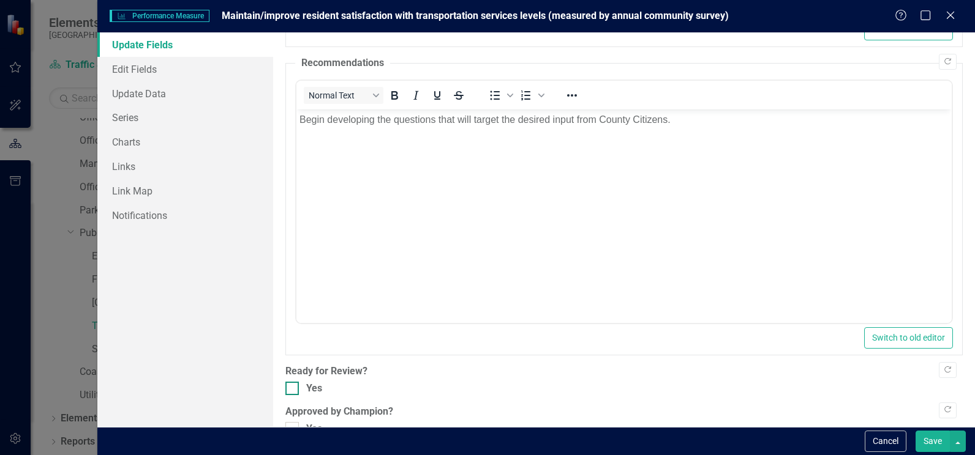
click at [290, 382] on input "Yes" at bounding box center [289, 386] width 8 height 8
checkbox input "true"
click at [941, 444] on button "Save" at bounding box center [932, 441] width 34 height 21
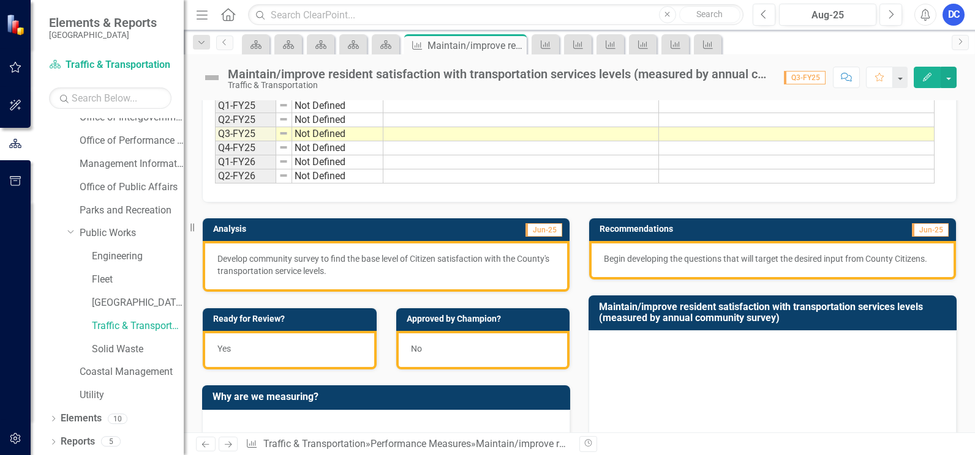
scroll to position [0, 0]
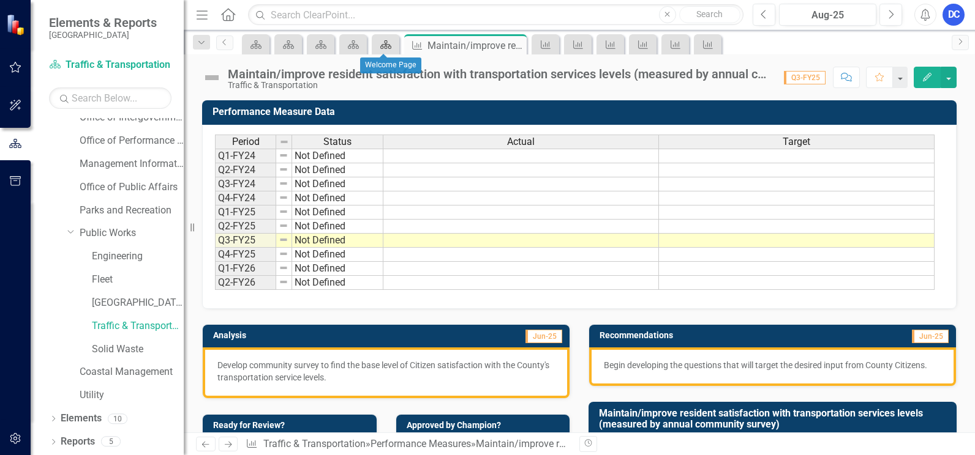
click at [386, 47] on icon "Scorecard" at bounding box center [386, 45] width 12 height 10
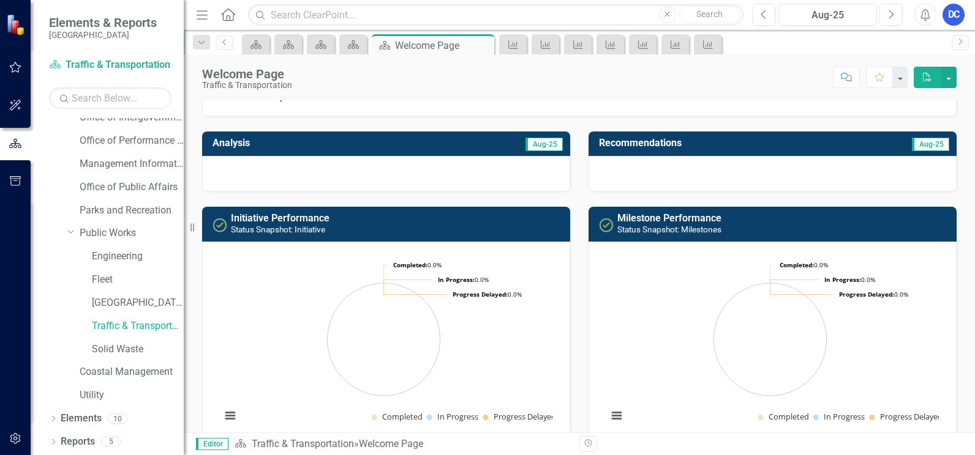
scroll to position [367, 0]
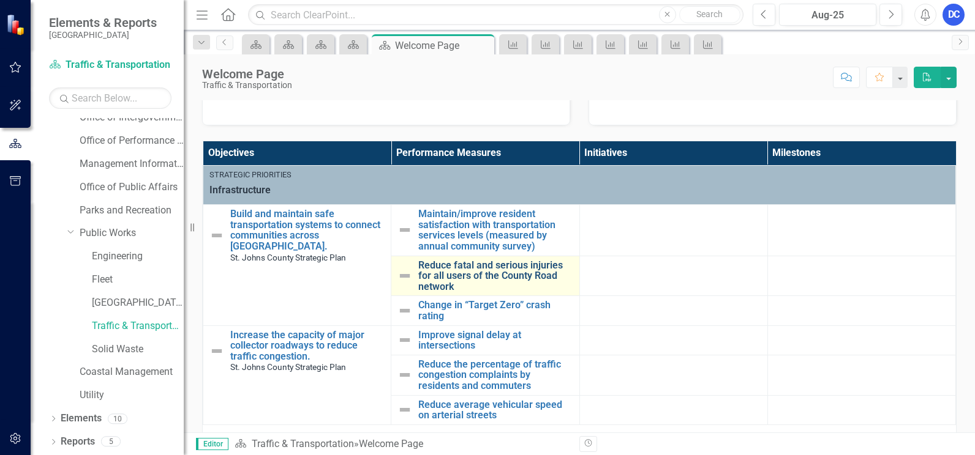
click at [463, 275] on link "Reduce fatal and serious injuries for all users of the County Road network" at bounding box center [495, 276] width 154 height 32
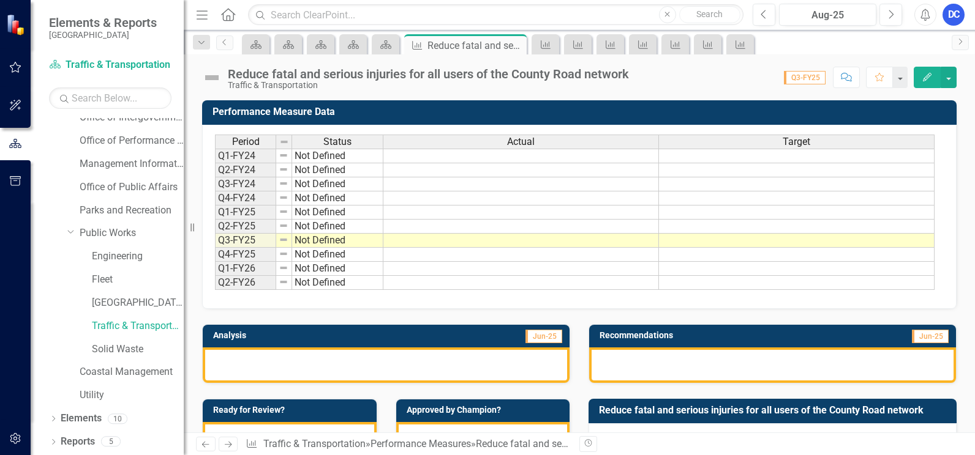
click at [925, 75] on icon "Edit" at bounding box center [926, 77] width 11 height 9
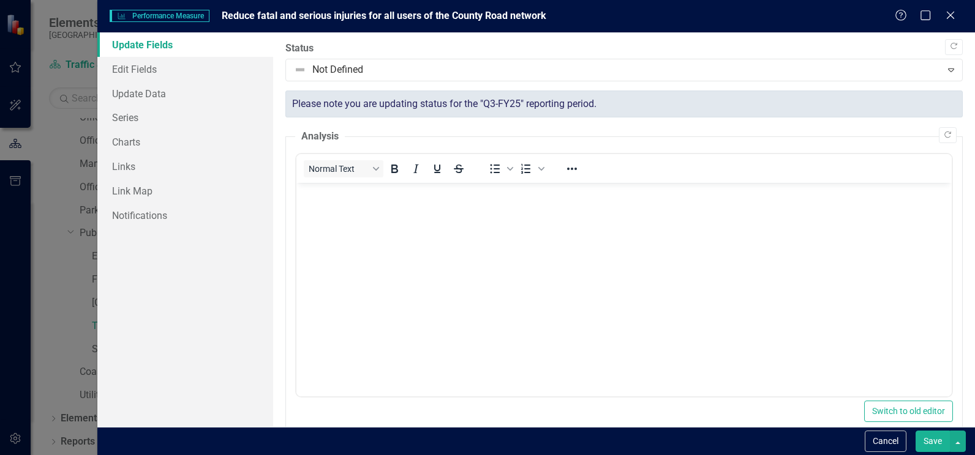
click at [358, 187] on p "Rich Text Area. Press ALT-0 for help." at bounding box center [623, 193] width 649 height 15
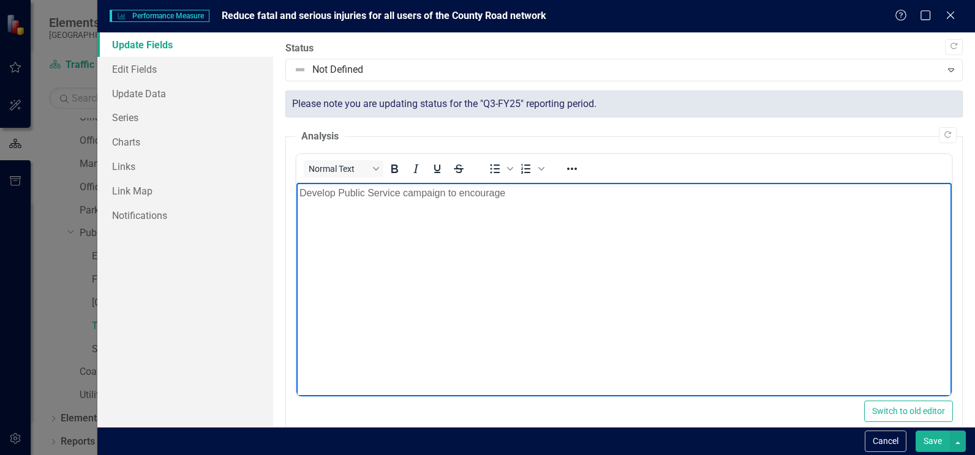
click at [460, 195] on p "Develop Public Service campaign to encourage" at bounding box center [623, 193] width 649 height 15
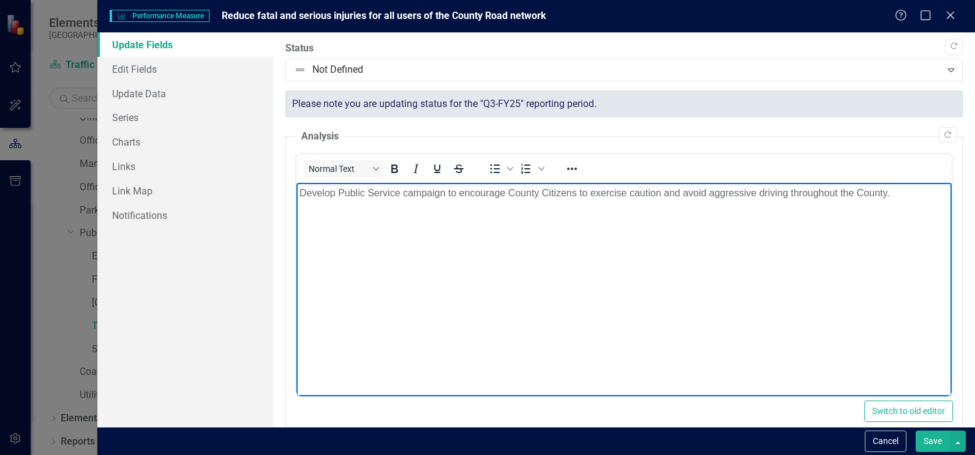
scroll to position [245, 0]
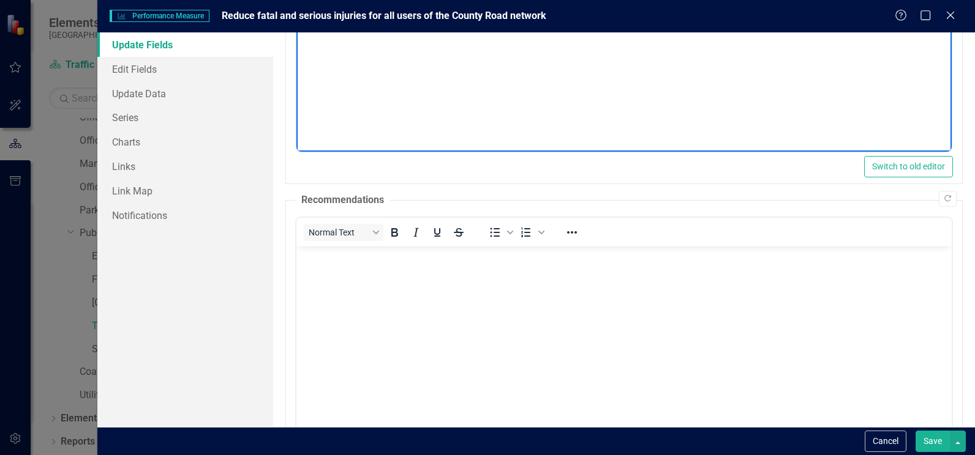
click at [409, 307] on body "Rich Text Area. Press ALT-0 for help." at bounding box center [623, 339] width 655 height 184
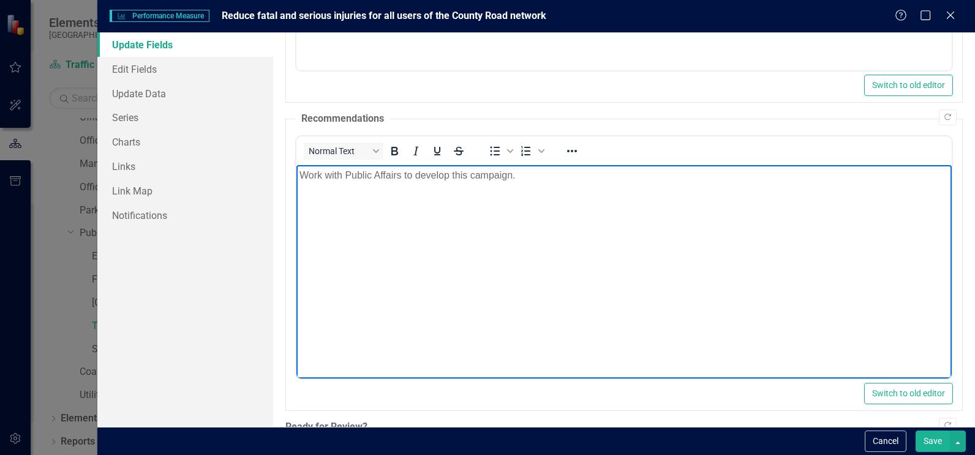
scroll to position [382, 0]
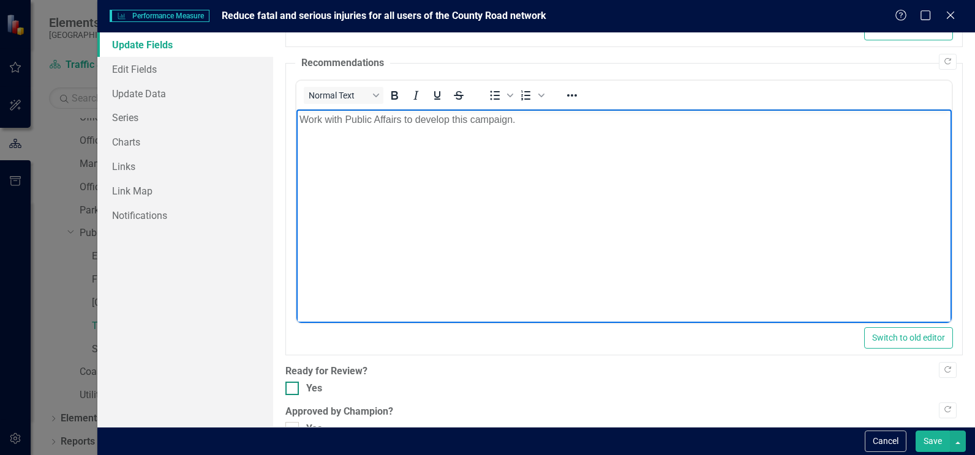
click at [290, 382] on input "Yes" at bounding box center [289, 386] width 8 height 8
checkbox input "true"
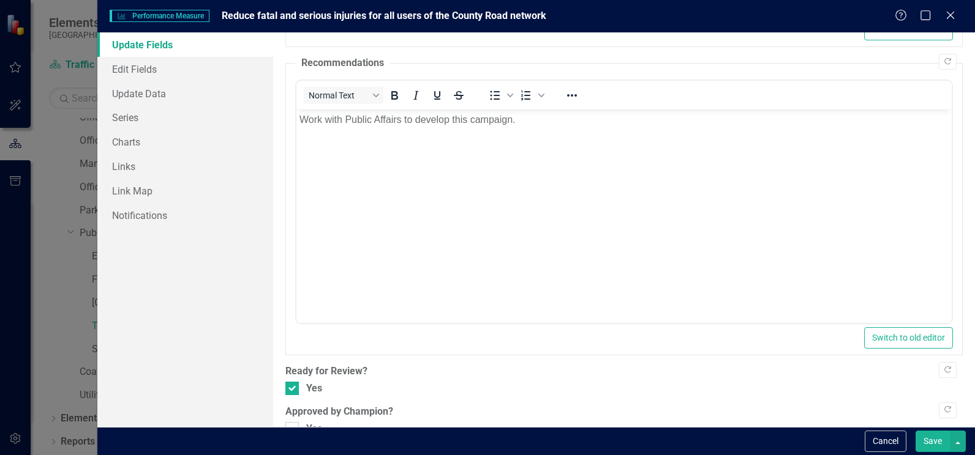
click at [945, 441] on button "Save" at bounding box center [932, 441] width 34 height 21
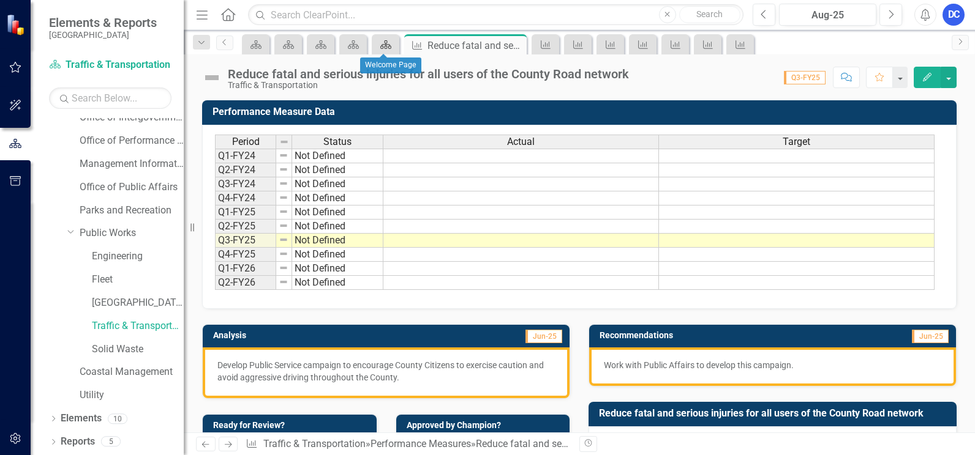
click at [383, 45] on icon at bounding box center [385, 44] width 11 height 9
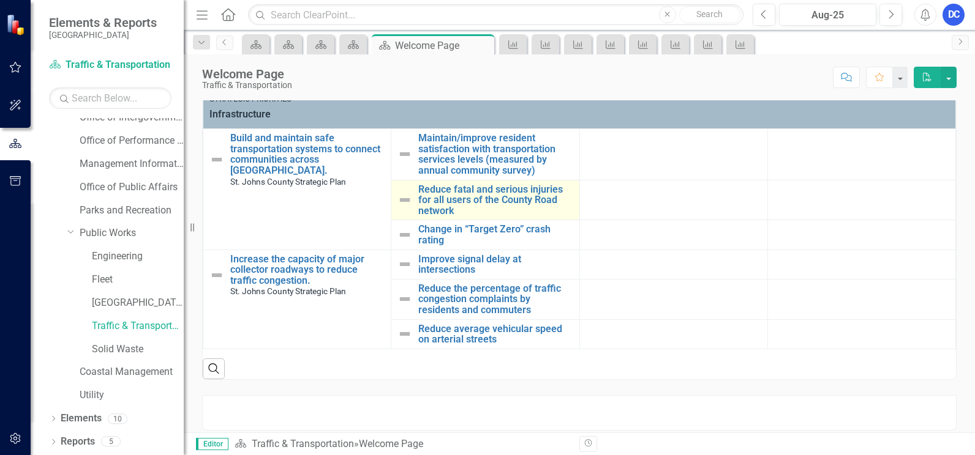
scroll to position [447, 0]
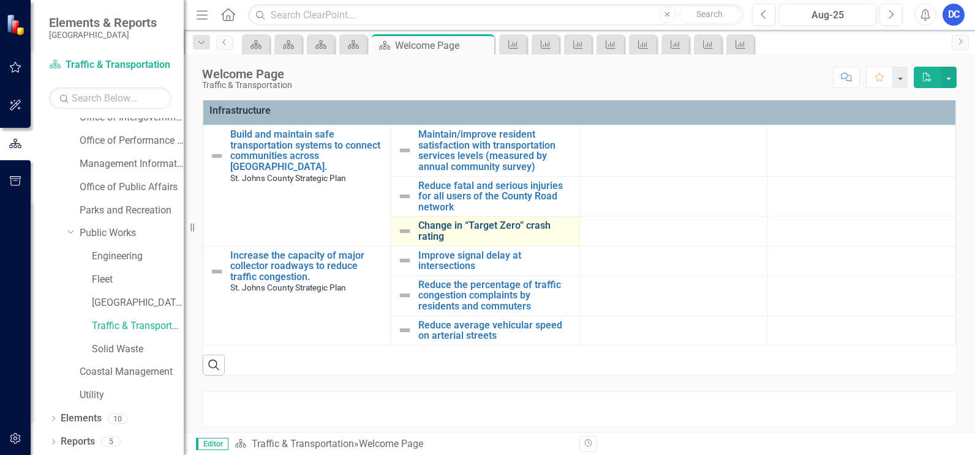
click at [454, 228] on link "Change in “Target Zero” crash rating" at bounding box center [495, 230] width 154 height 21
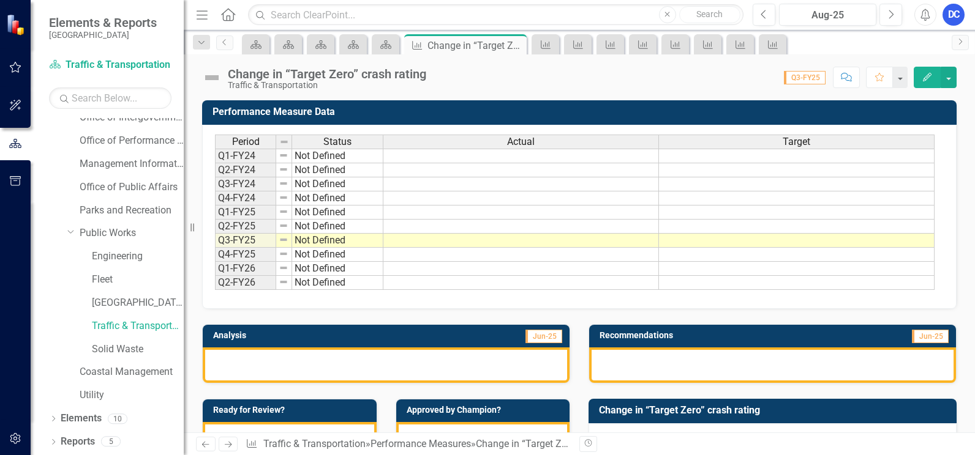
click at [926, 74] on icon "Edit" at bounding box center [926, 77] width 11 height 9
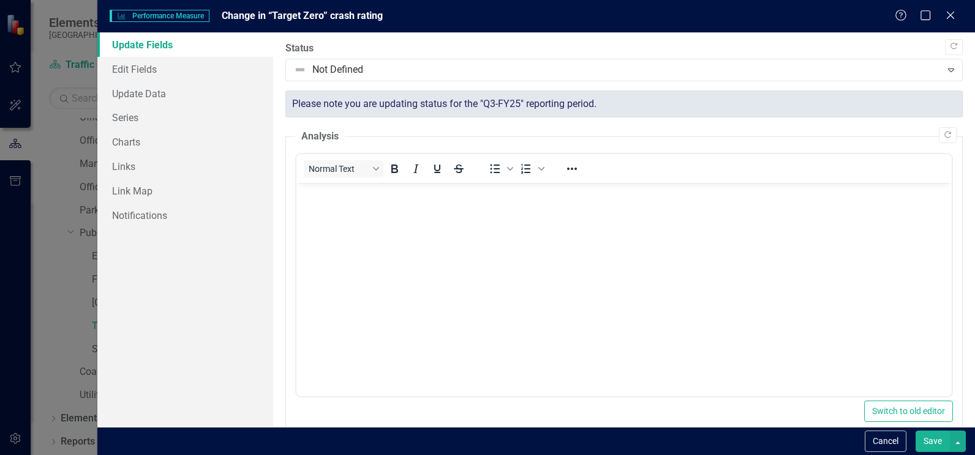
click at [334, 139] on fieldset "Analysis Normal Text To open the popup, press Shift+Enter To open the popup, pr…" at bounding box center [623, 279] width 677 height 299
click at [332, 198] on body "Rich Text Area. Press ALT-0 for help." at bounding box center [623, 275] width 655 height 184
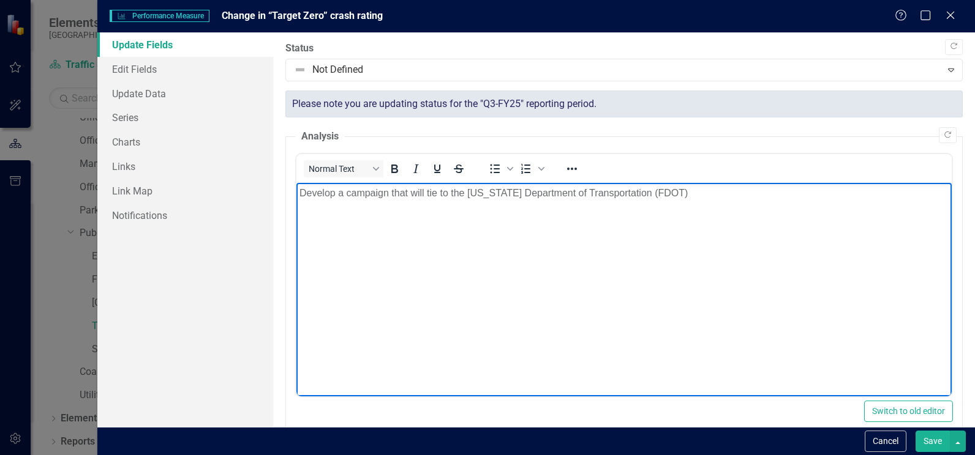
click at [545, 192] on p "Develop a campaign that will tie to the [US_STATE] Department of Transportation…" at bounding box center [623, 193] width 649 height 15
click at [597, 196] on p "Develop a campaign that will tie to the [US_STATE] Department of Transportation…" at bounding box center [623, 193] width 649 height 15
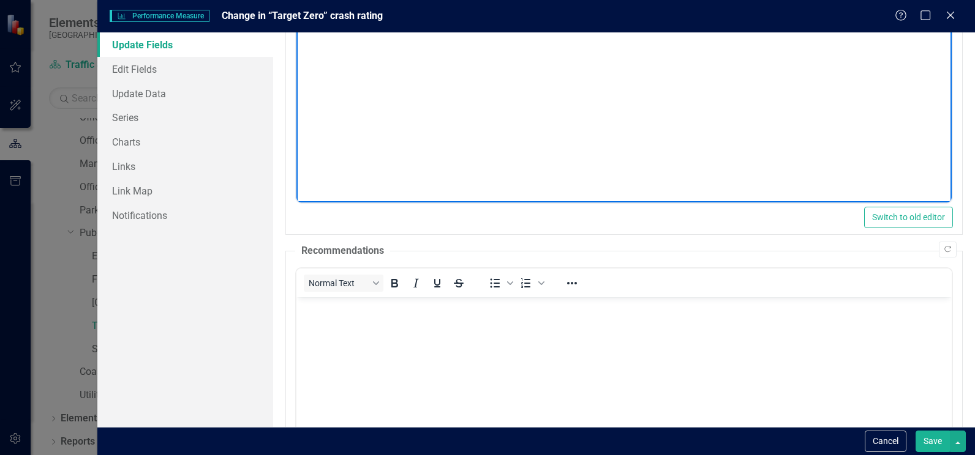
scroll to position [245, 0]
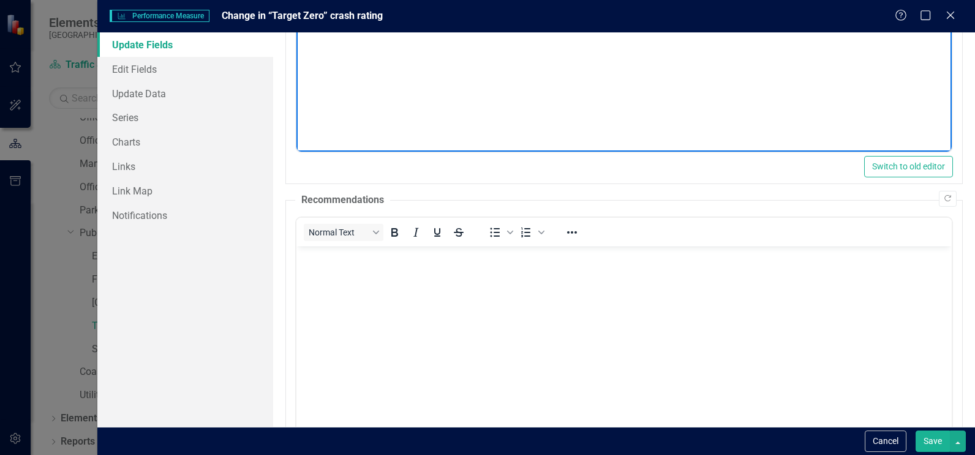
click at [342, 294] on body "Rich Text Area. Press ALT-0 for help." at bounding box center [623, 339] width 655 height 184
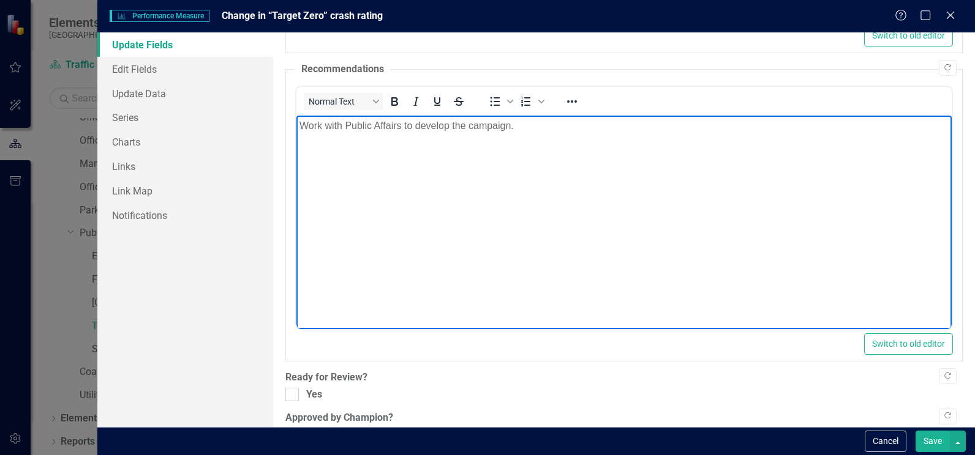
scroll to position [382, 0]
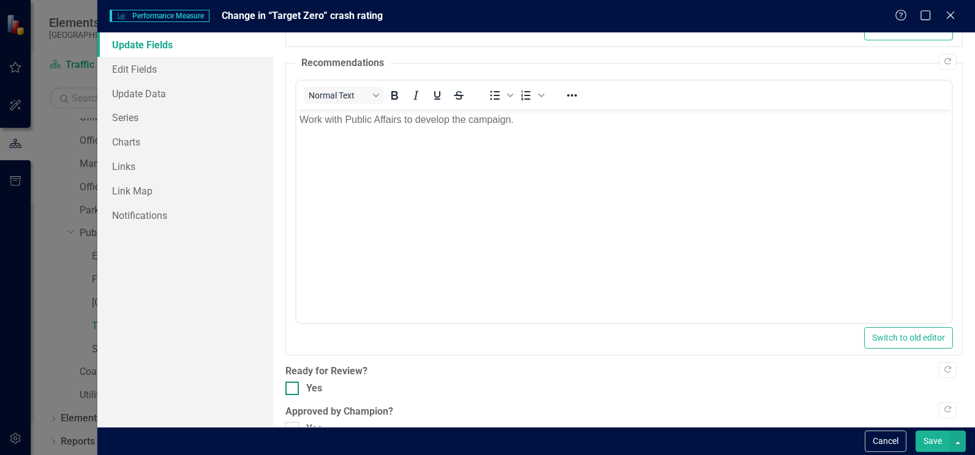
click at [289, 382] on input "Yes" at bounding box center [289, 386] width 8 height 8
checkbox input "true"
click at [938, 440] on button "Save" at bounding box center [932, 441] width 34 height 21
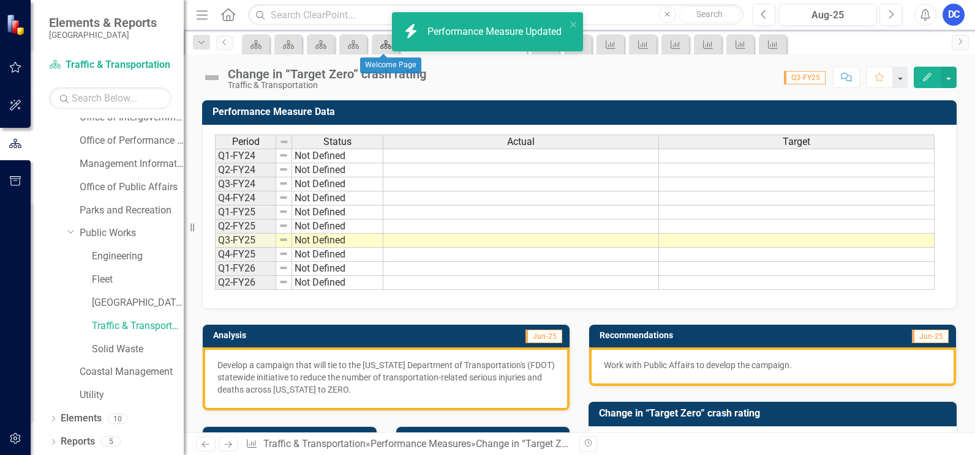
click at [380, 48] on icon "Scorecard" at bounding box center [386, 45] width 12 height 10
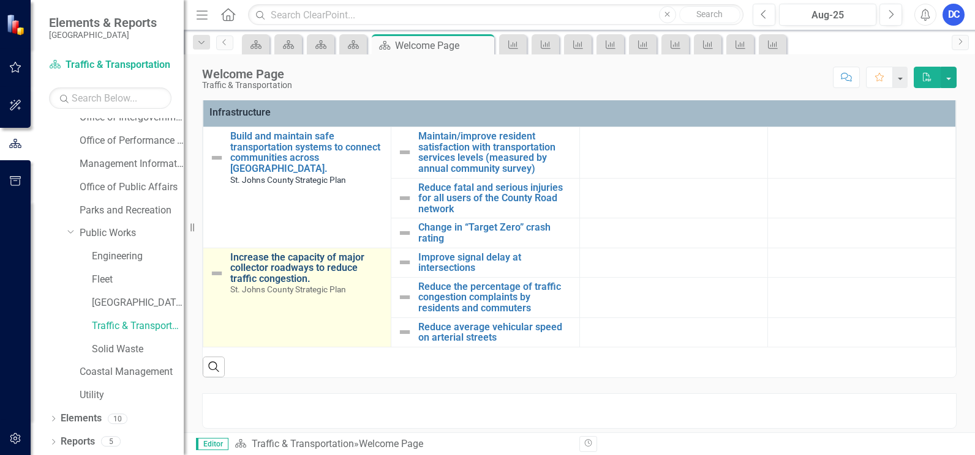
scroll to position [447, 0]
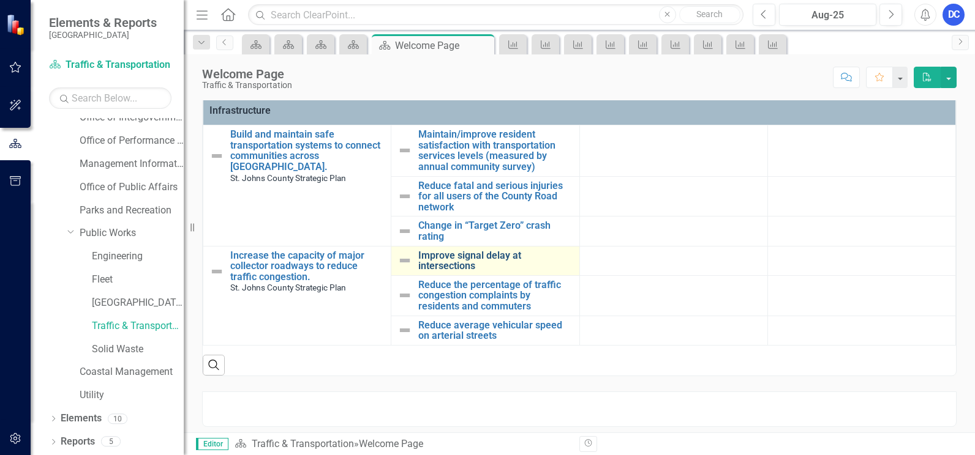
click at [441, 260] on link "Improve signal delay at intersections" at bounding box center [495, 260] width 154 height 21
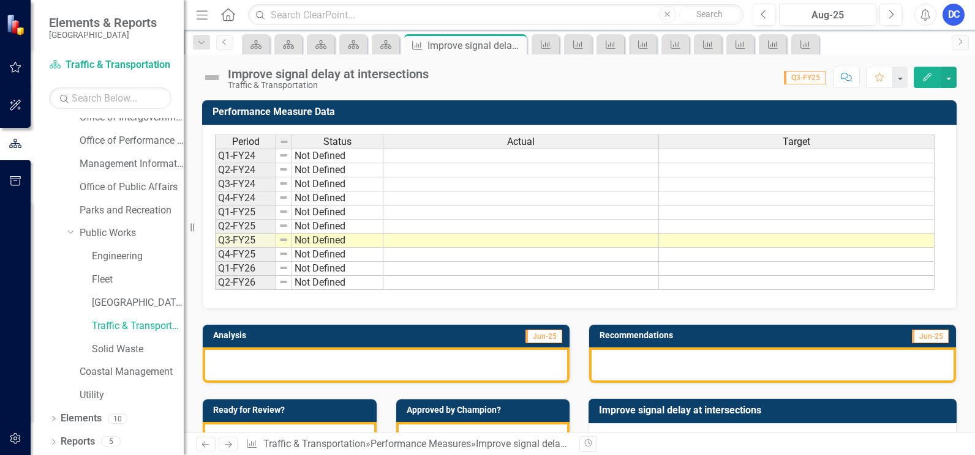
click at [930, 73] on icon "Edit" at bounding box center [926, 77] width 11 height 9
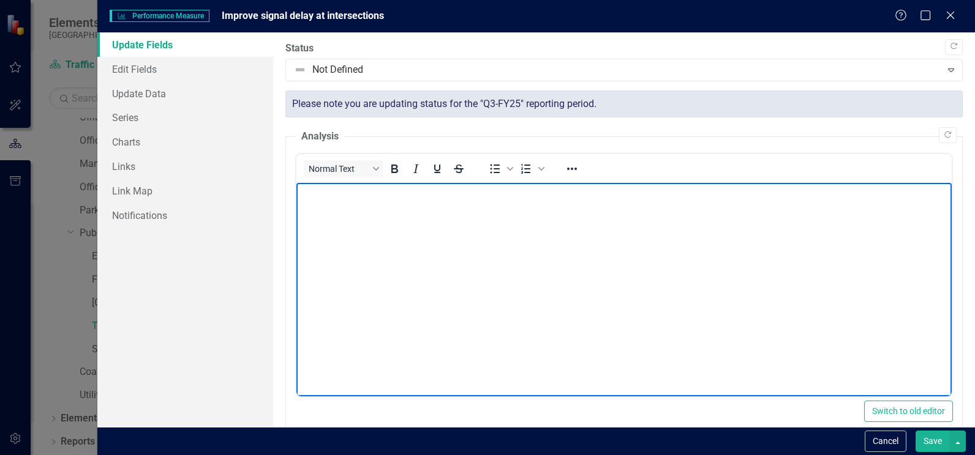
click at [324, 211] on body "Rich Text Area. Press ALT-0 for help." at bounding box center [623, 275] width 655 height 184
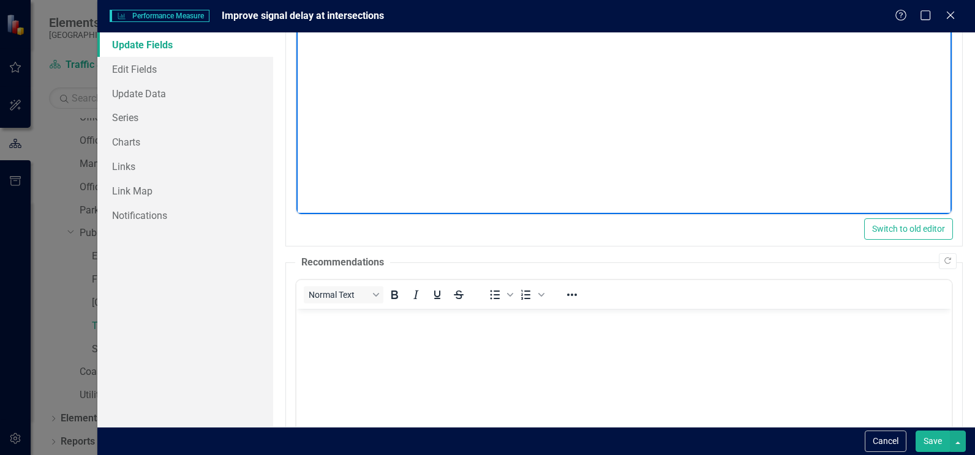
scroll to position [184, 0]
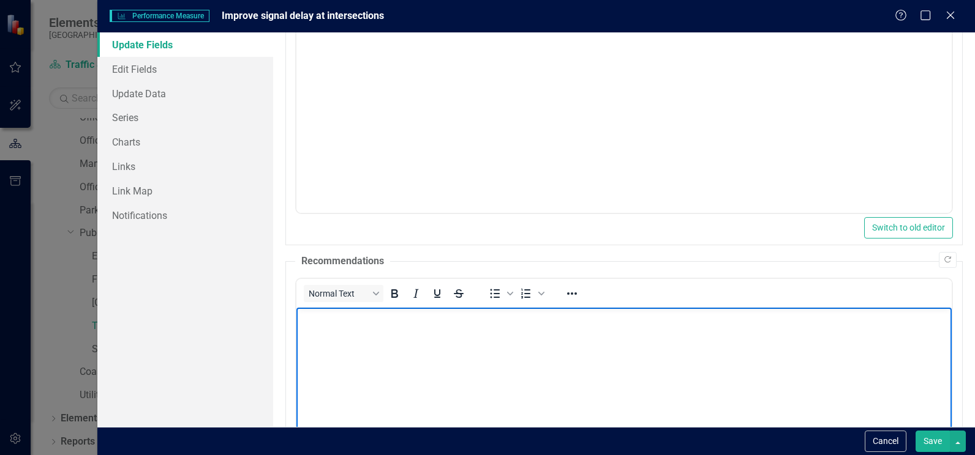
click at [340, 342] on body "Rich Text Area. Press ALT-0 for help." at bounding box center [623, 400] width 655 height 184
drag, startPoint x: 381, startPoint y: 319, endPoint x: 253, endPoint y: 336, distance: 128.5
click at [296, 336] on html "Will provide locations of" at bounding box center [623, 400] width 655 height 184
click at [330, 313] on p "Contracts are currently underway reviewing locations throughout the County." at bounding box center [623, 318] width 649 height 15
click at [399, 315] on p "Contract is currently underway reviewing locations throughout the County." at bounding box center [623, 318] width 649 height 15
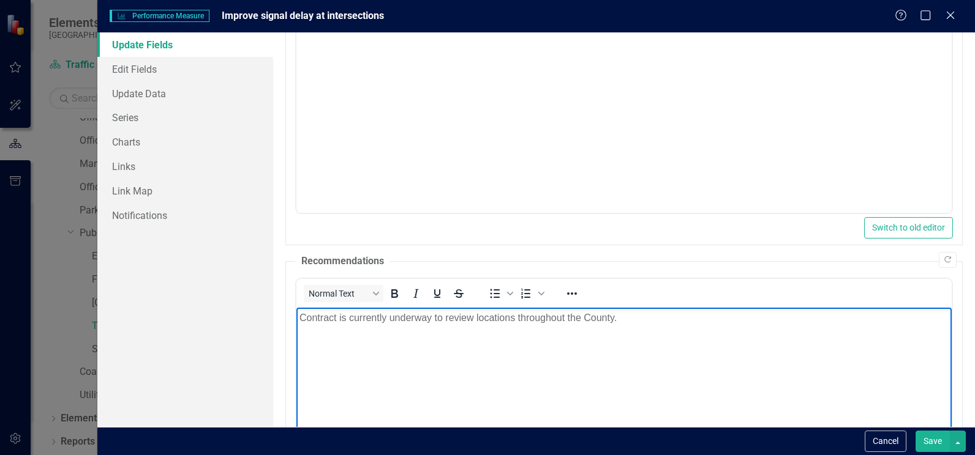
scroll to position [382, 0]
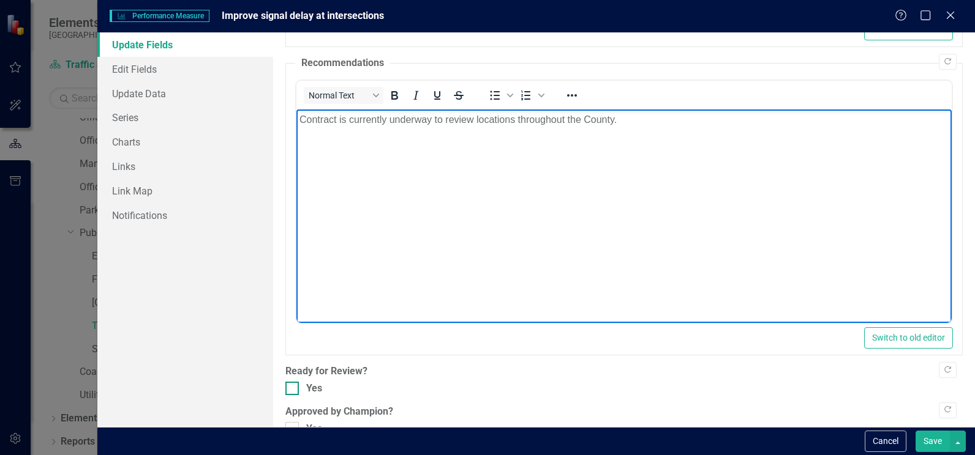
click at [291, 382] on div at bounding box center [291, 388] width 13 height 13
click at [291, 382] on input "Yes" at bounding box center [289, 386] width 8 height 8
checkbox input "true"
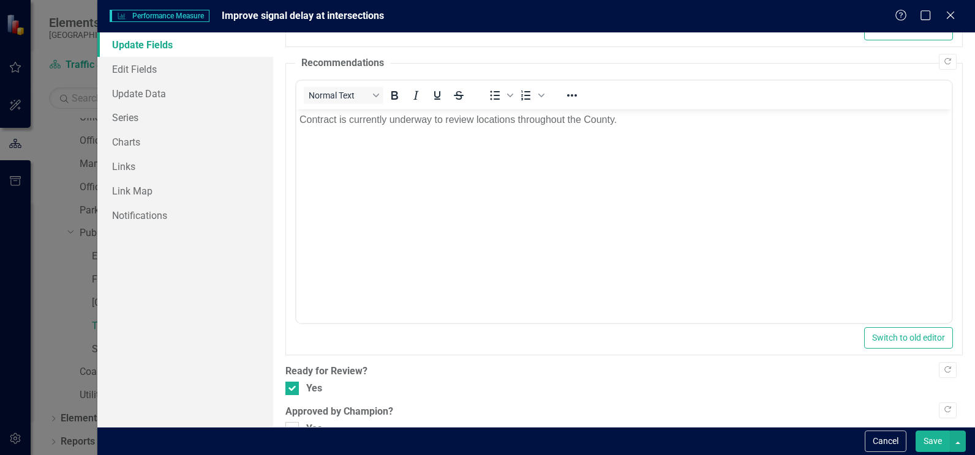
click at [941, 437] on button "Save" at bounding box center [932, 441] width 34 height 21
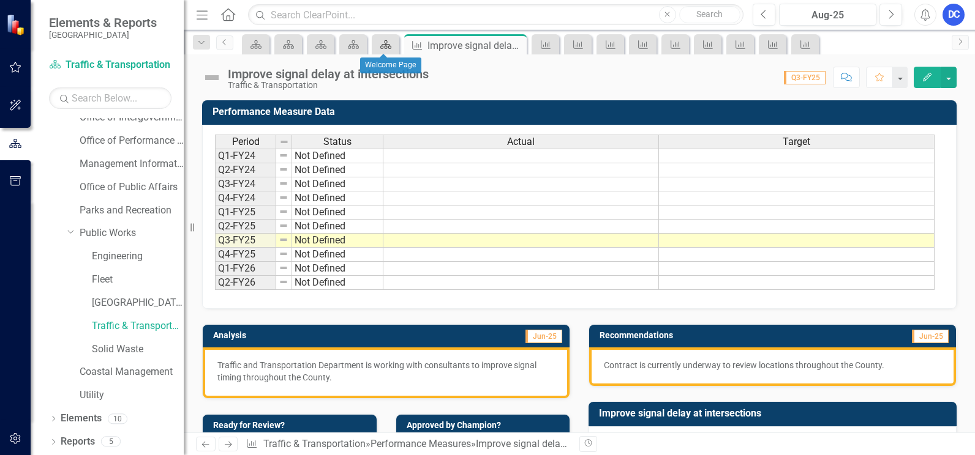
click at [380, 46] on icon "Scorecard" at bounding box center [386, 45] width 12 height 10
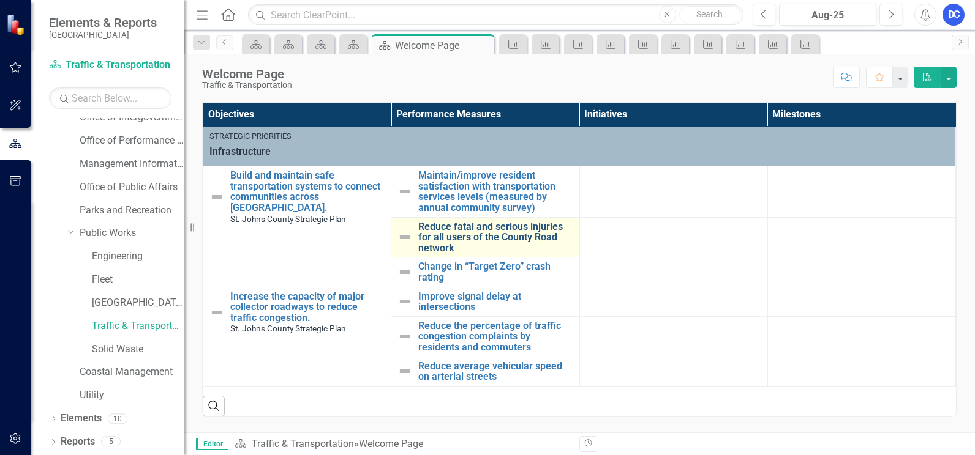
scroll to position [447, 0]
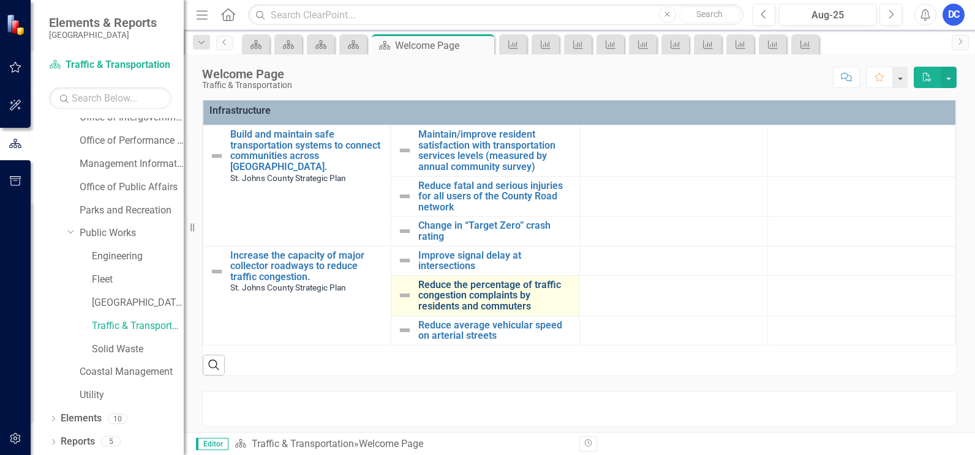
click at [452, 301] on link "Reduce the percentage of traffic congestion complaints by residents and commute…" at bounding box center [495, 296] width 154 height 32
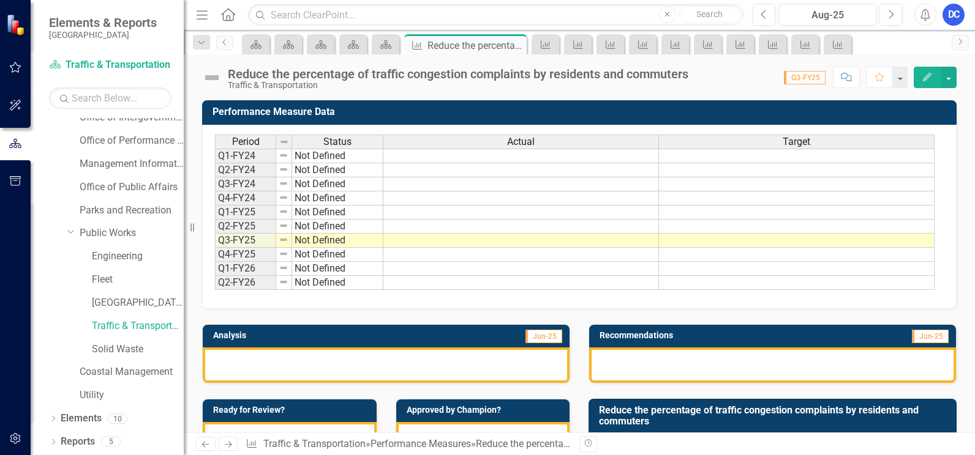
click at [302, 371] on div at bounding box center [386, 366] width 367 height 36
click at [257, 368] on div at bounding box center [386, 366] width 367 height 36
click at [384, 43] on icon "Scorecard" at bounding box center [386, 45] width 12 height 10
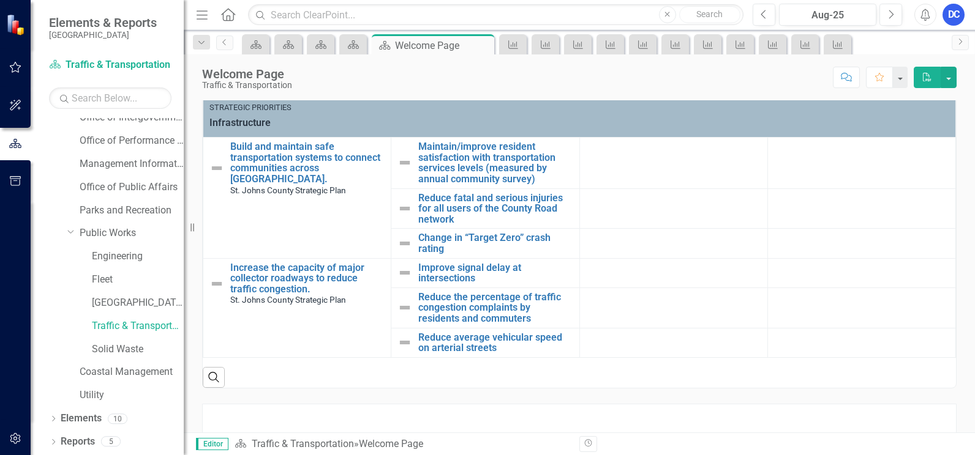
scroll to position [447, 0]
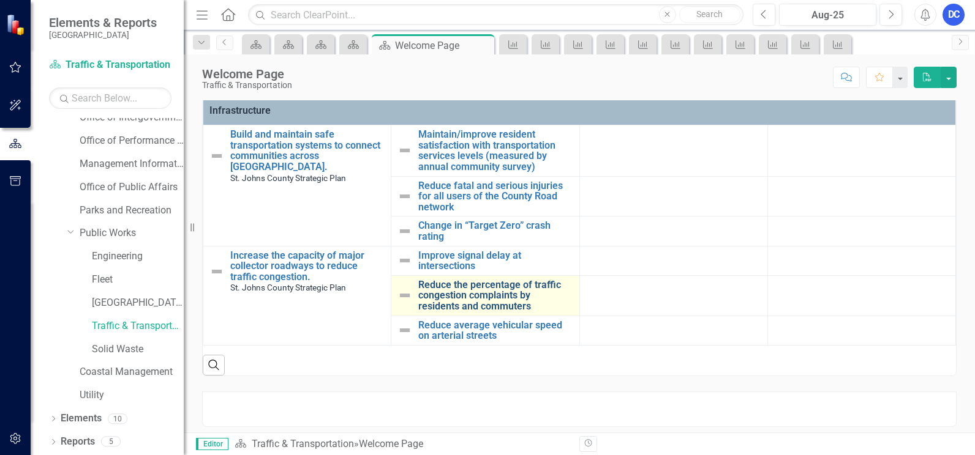
drag, startPoint x: 413, startPoint y: 282, endPoint x: 535, endPoint y: 303, distance: 123.6
click at [535, 303] on div "Reduce the percentage of traffic congestion complaints by residents and commute…" at bounding box center [484, 296] width 175 height 32
drag, startPoint x: 384, startPoint y: 290, endPoint x: 399, endPoint y: 289, distance: 15.4
click at [399, 289] on tbody "Strategic Priorities Infrastructure Build and maintain safe transportation syst…" at bounding box center [579, 216] width 752 height 260
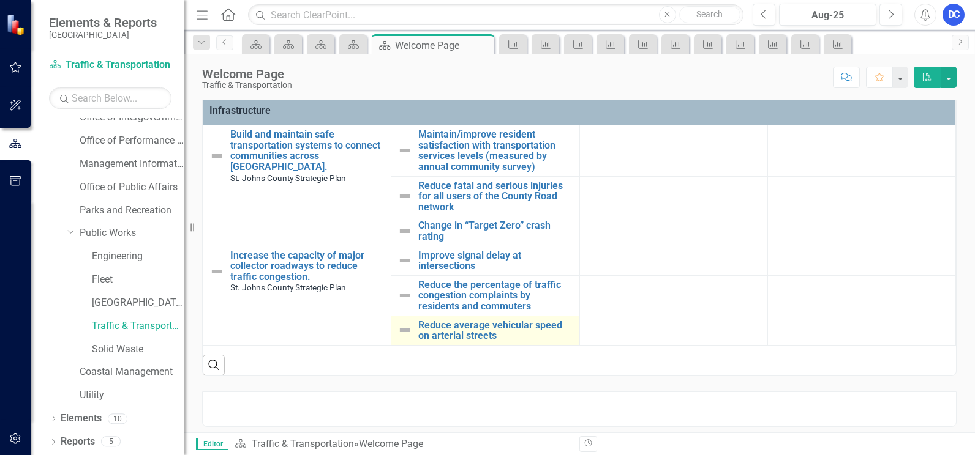
drag, startPoint x: 397, startPoint y: 286, endPoint x: 404, endPoint y: 332, distance: 46.4
click at [404, 332] on tbody "Strategic Priorities Infrastructure Build and maintain safe transportation syst…" at bounding box center [579, 216] width 752 height 260
